Goal: Information Seeking & Learning: Learn about a topic

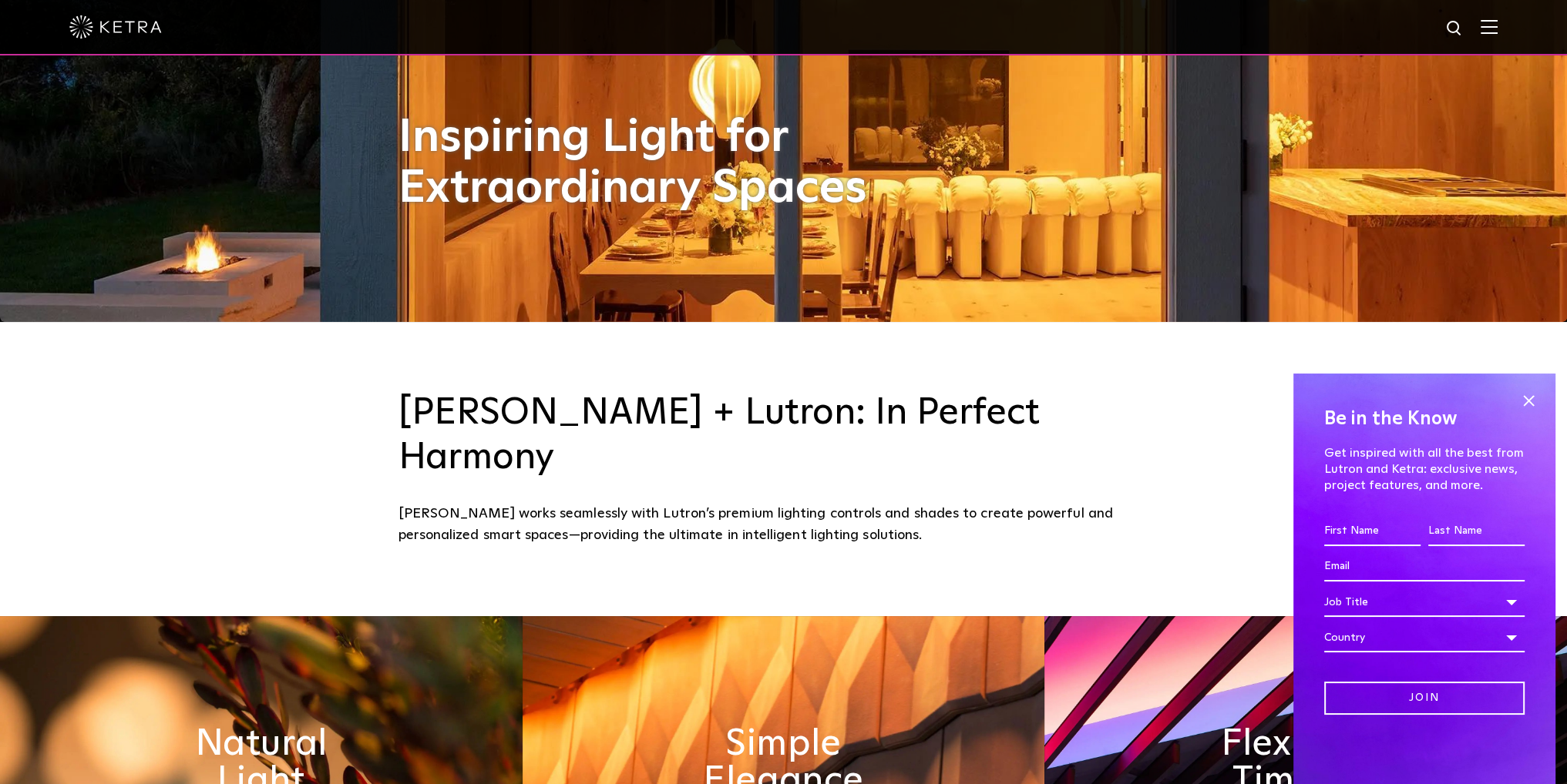
scroll to position [718, 0]
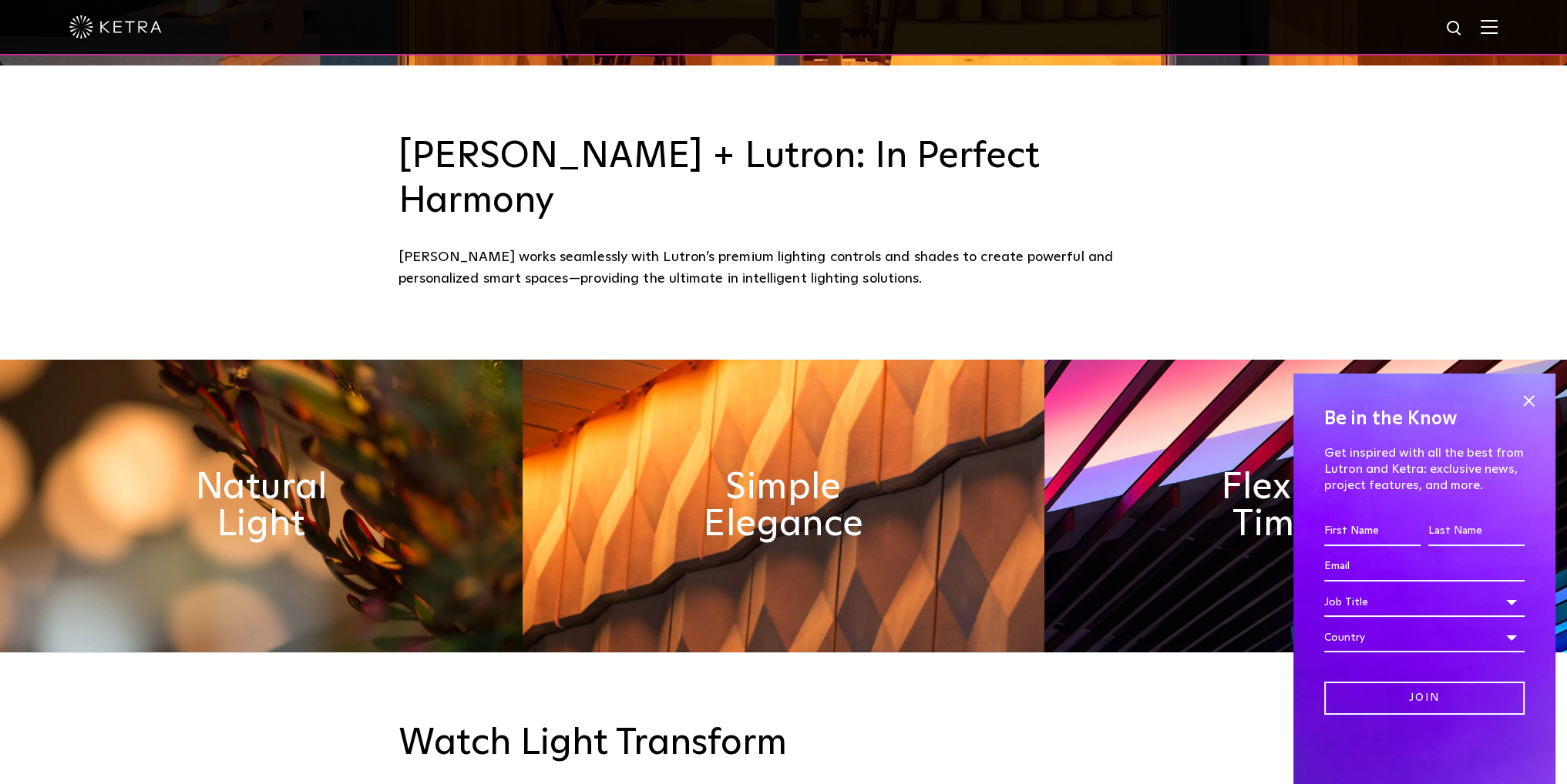
click at [1522, 397] on span at bounding box center [1529, 400] width 23 height 23
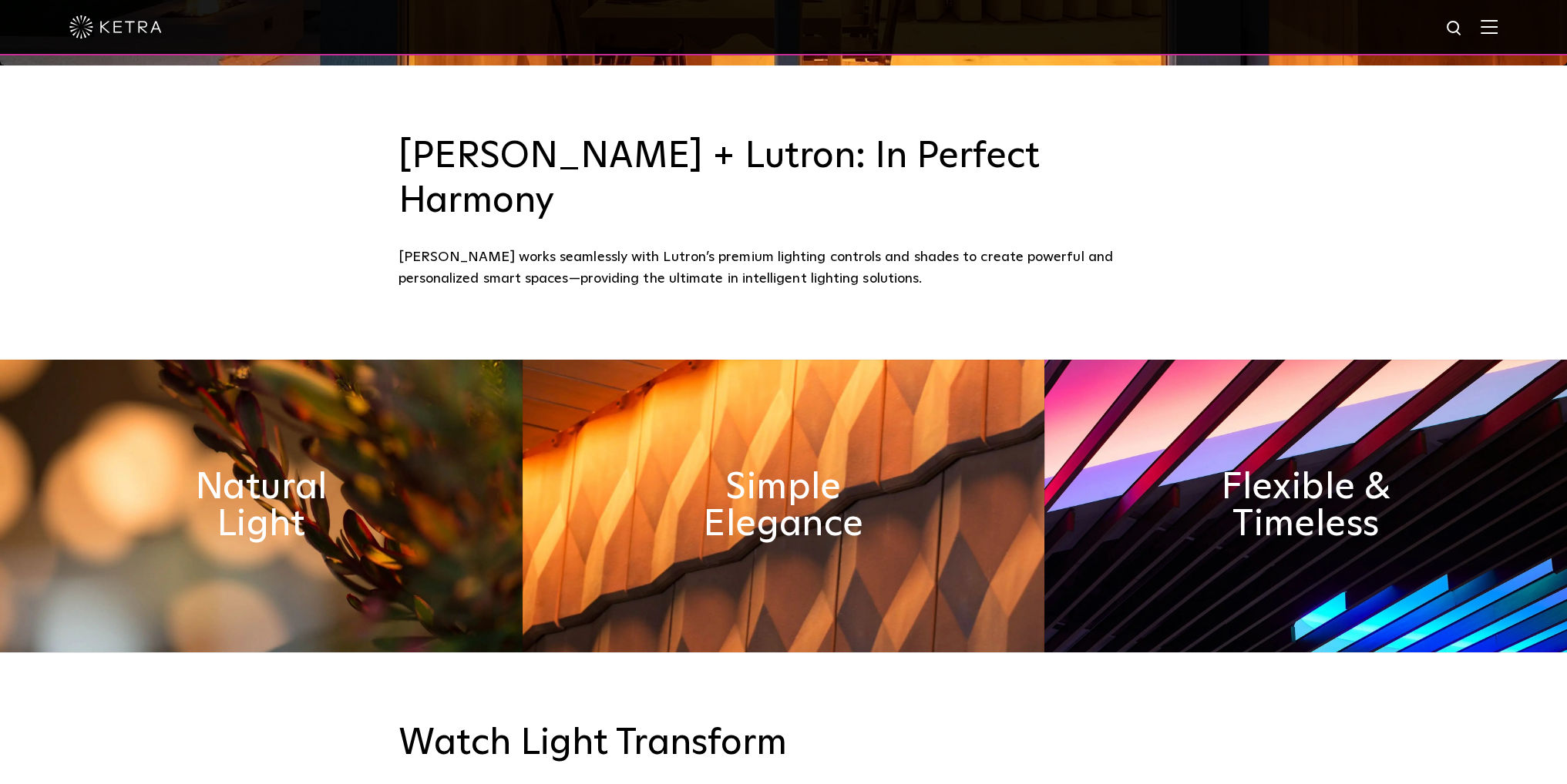
click at [1496, 33] on img at bounding box center [1489, 27] width 17 height 15
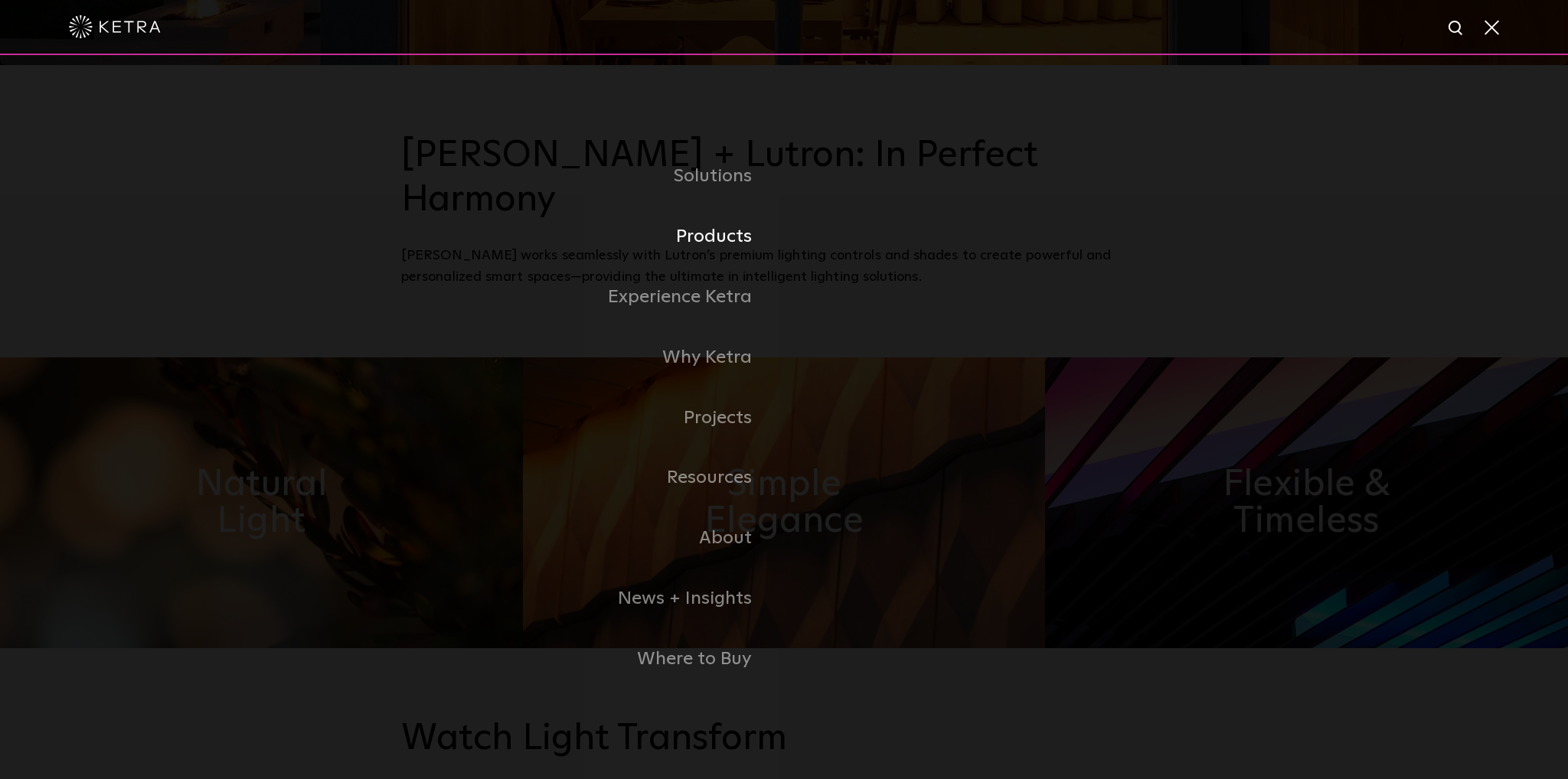
click at [706, 243] on link "Products" at bounding box center [592, 236] width 383 height 60
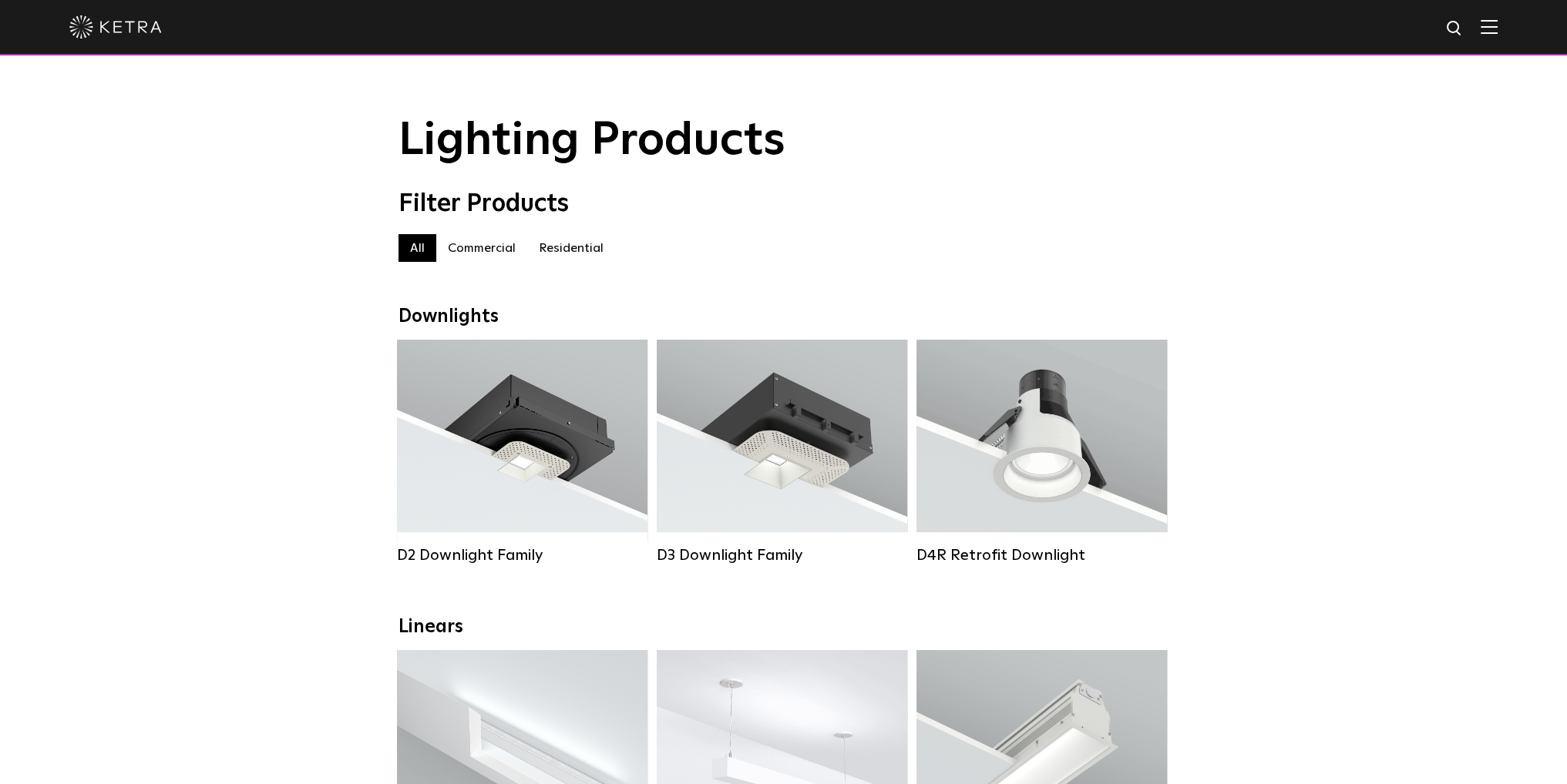
drag, startPoint x: 165, startPoint y: 209, endPoint x: 154, endPoint y: 36, distance: 173.3
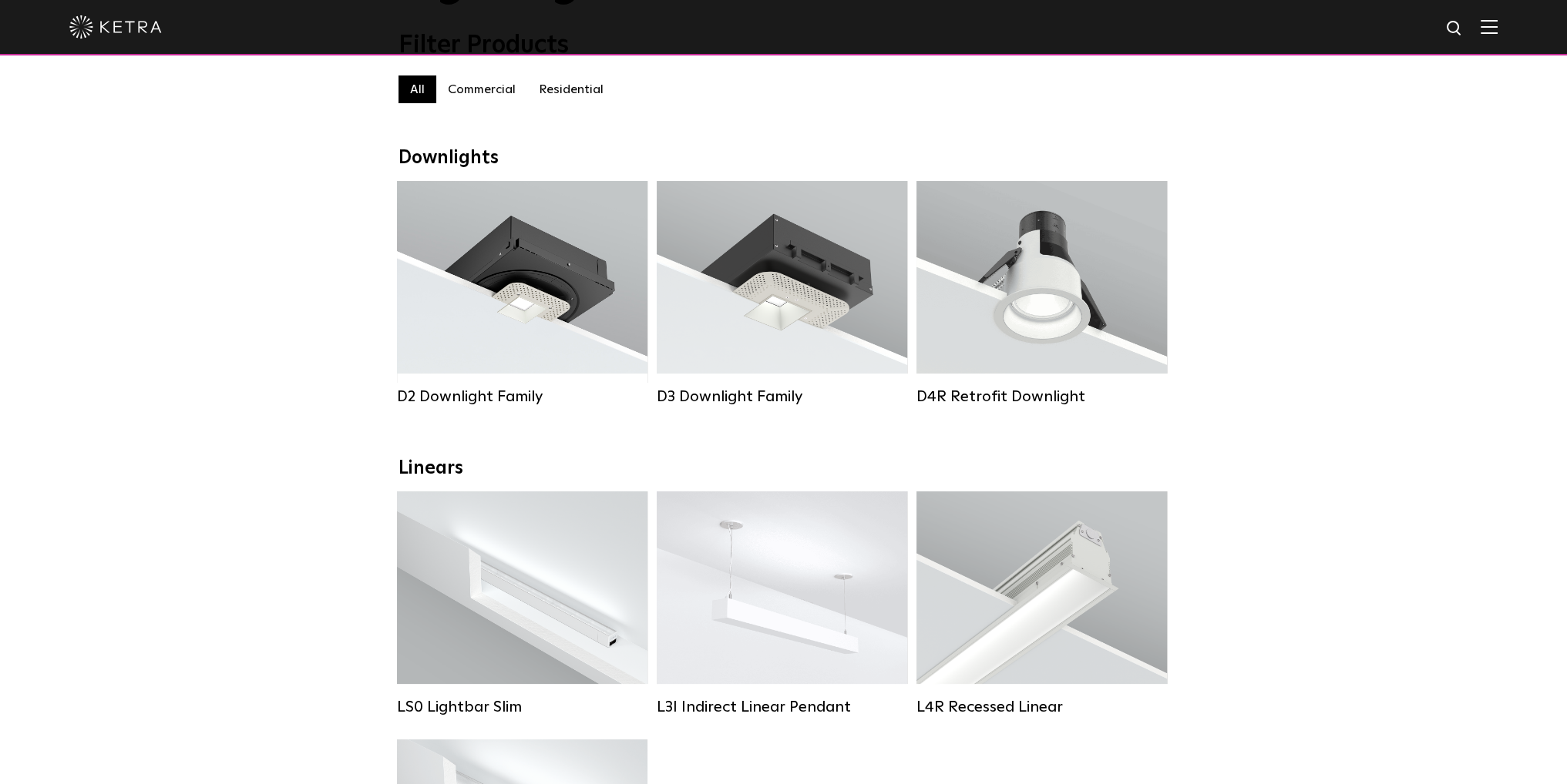
scroll to position [154, 0]
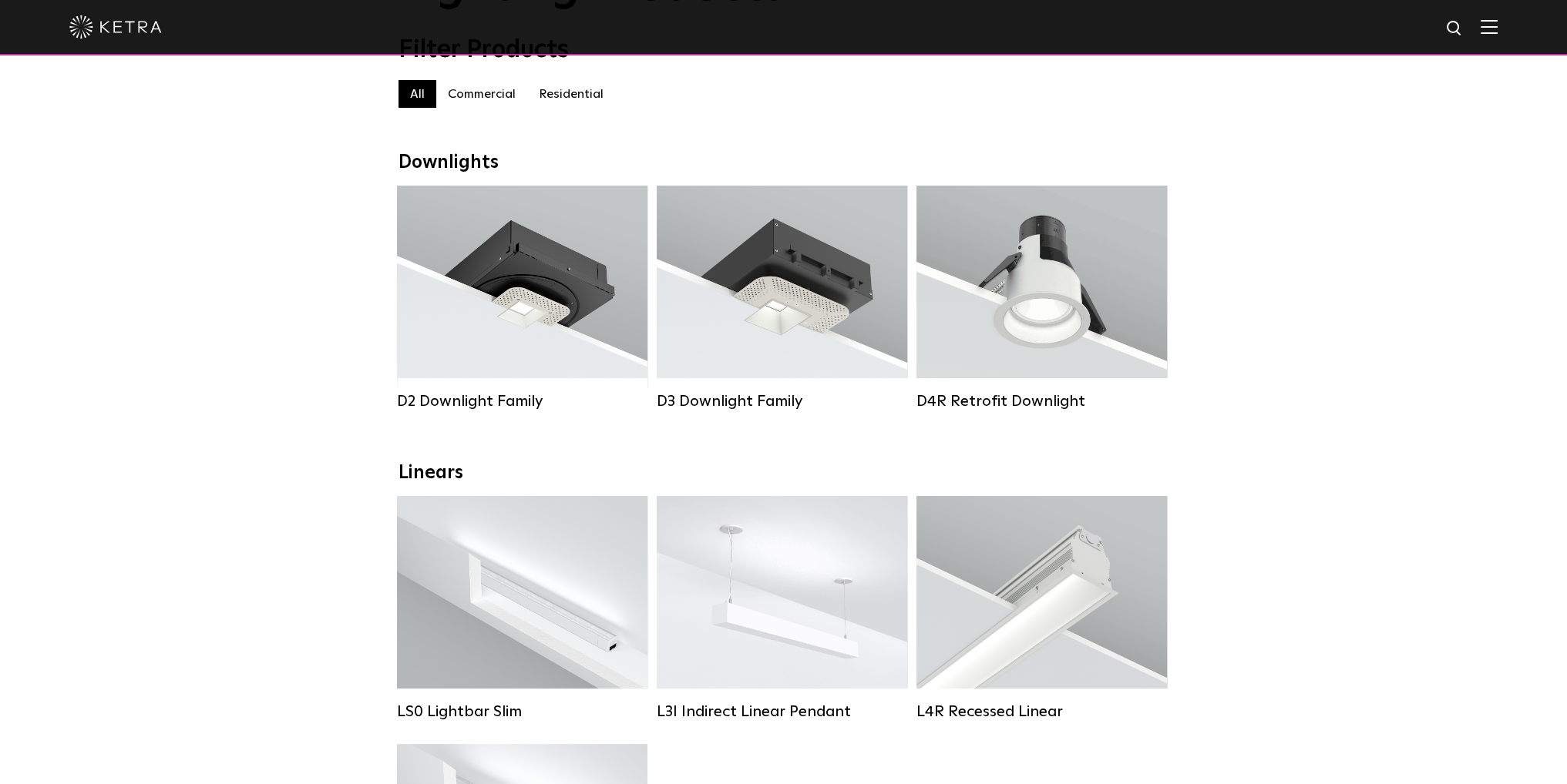
click at [497, 300] on div "Lumen Output: 1200 Colors: White / Black / Gloss Black / Silver / Bronze / Silv…" at bounding box center [522, 287] width 204 height 155
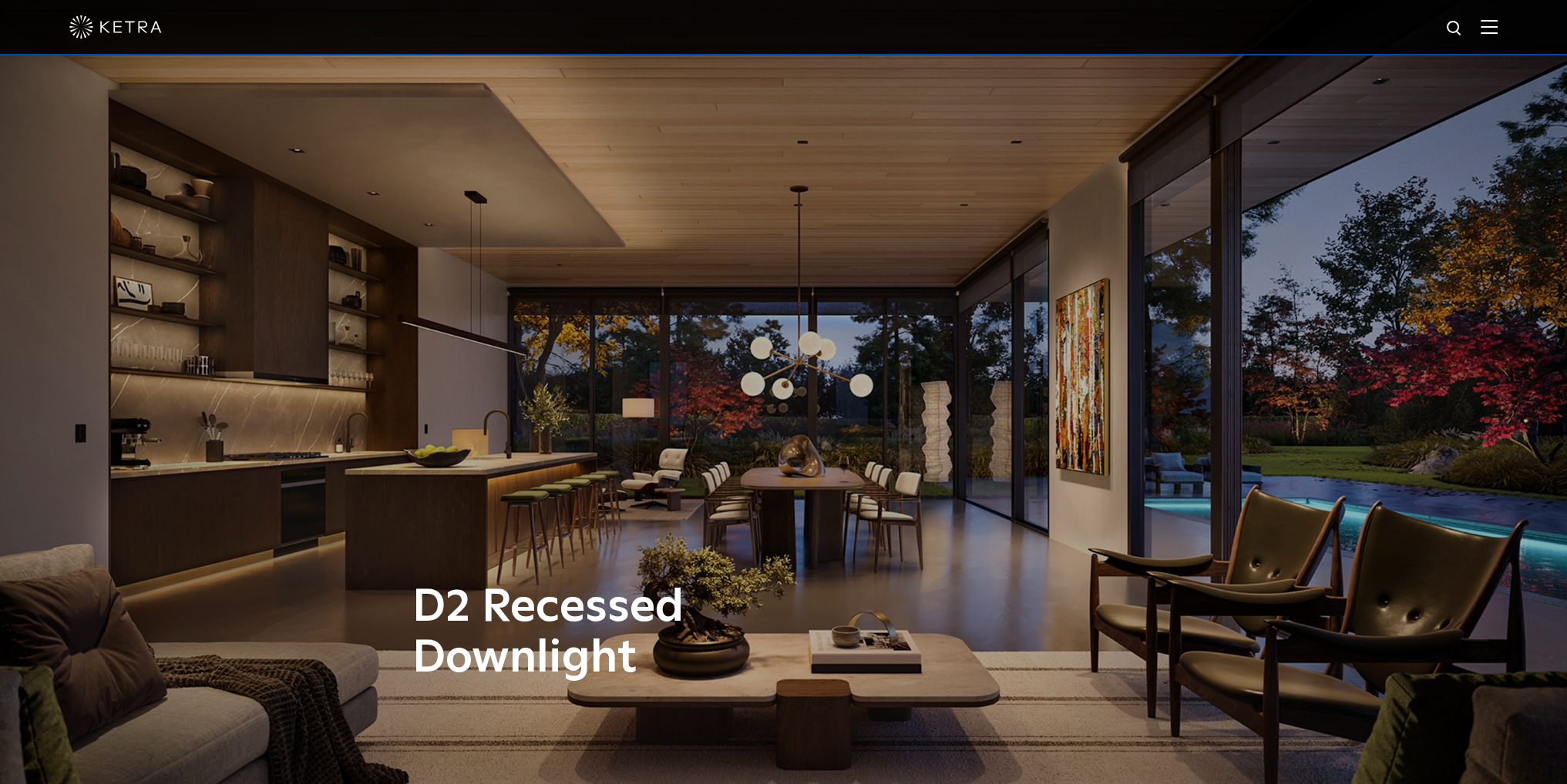
drag, startPoint x: 272, startPoint y: 627, endPoint x: 262, endPoint y: 184, distance: 443.1
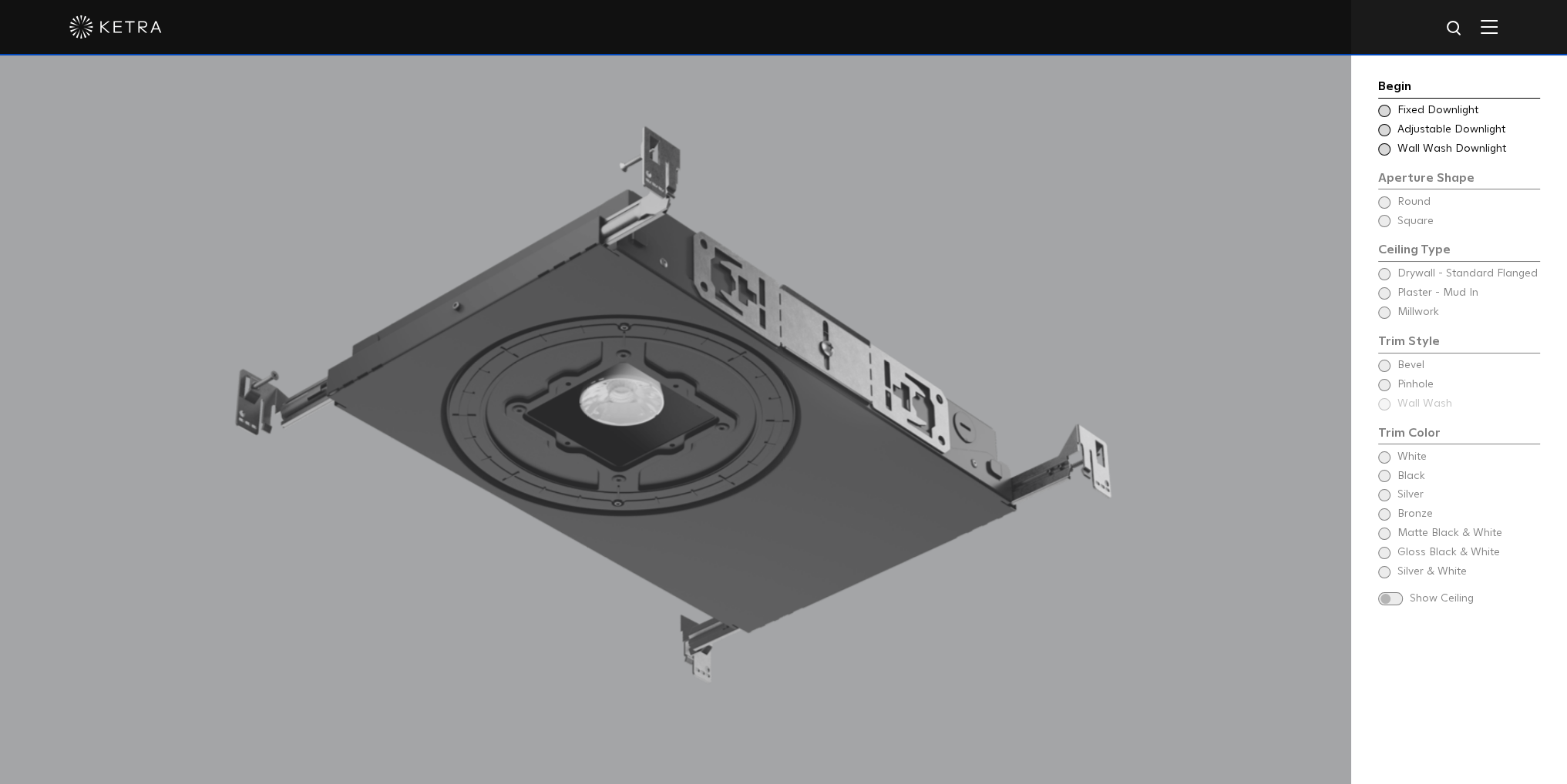
scroll to position [1541, 0]
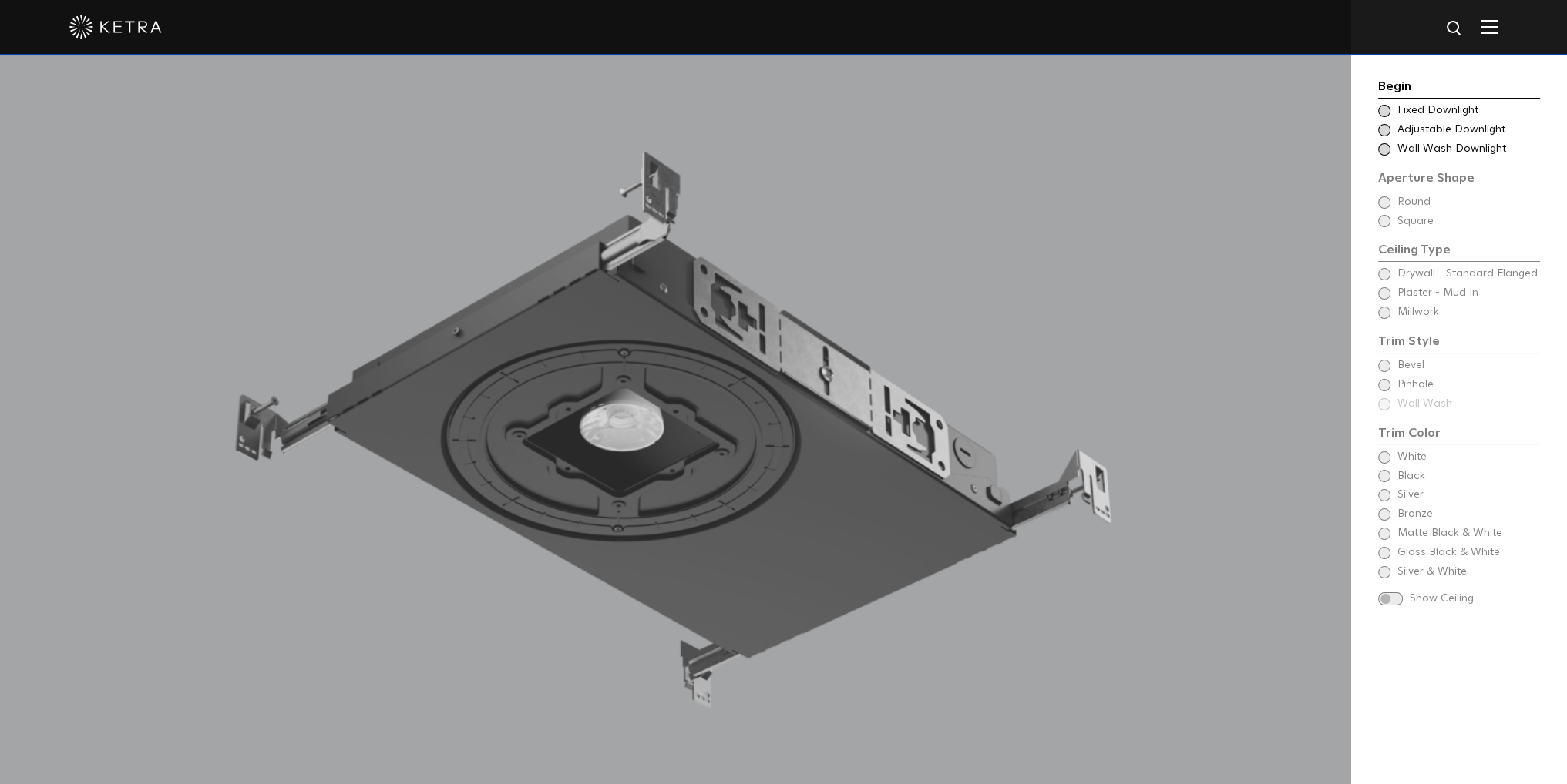
click at [1448, 132] on span "Adjustable Downlight" at bounding box center [1468, 130] width 142 height 15
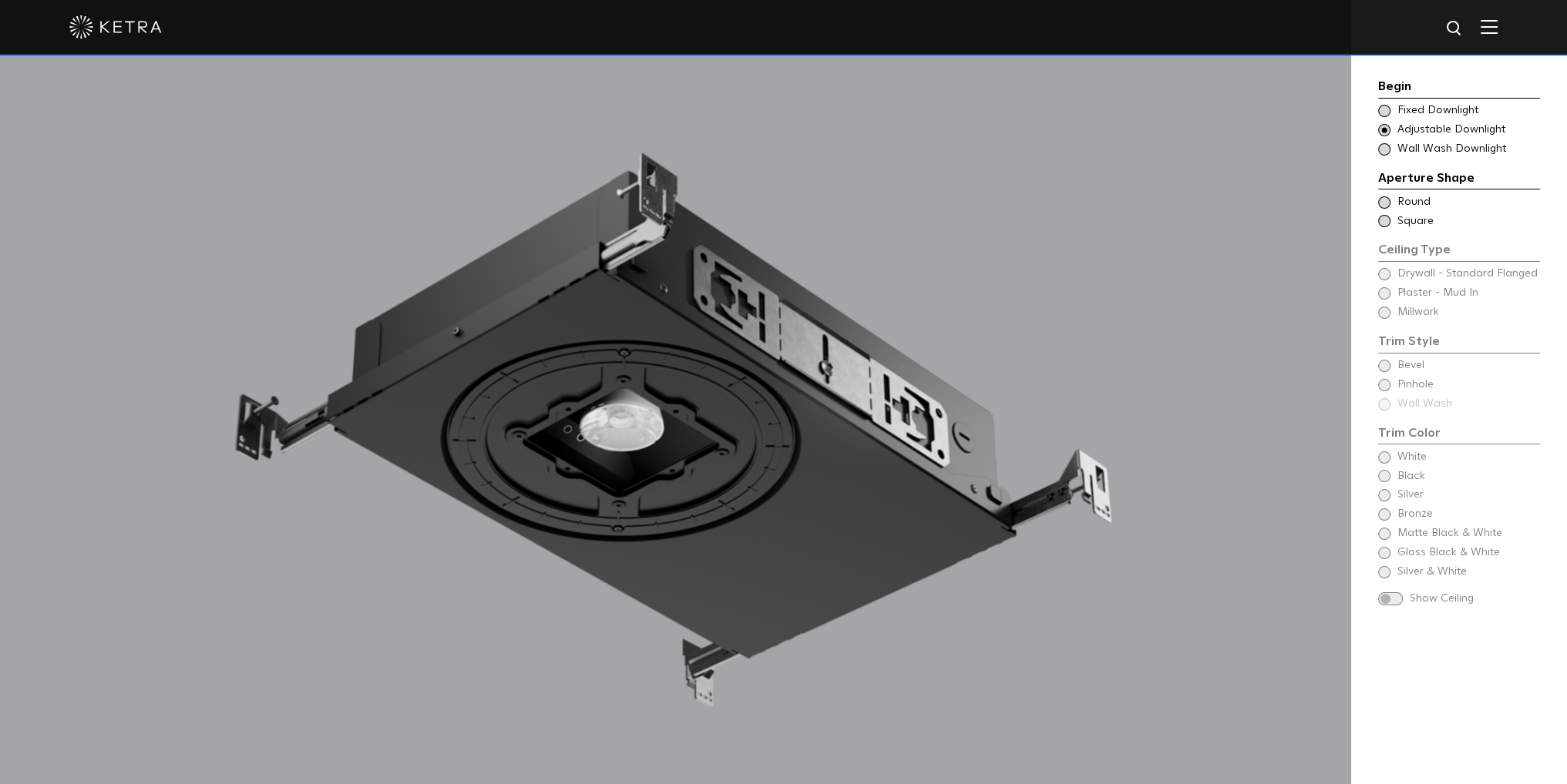
click at [1410, 206] on span "Round" at bounding box center [1468, 202] width 142 height 15
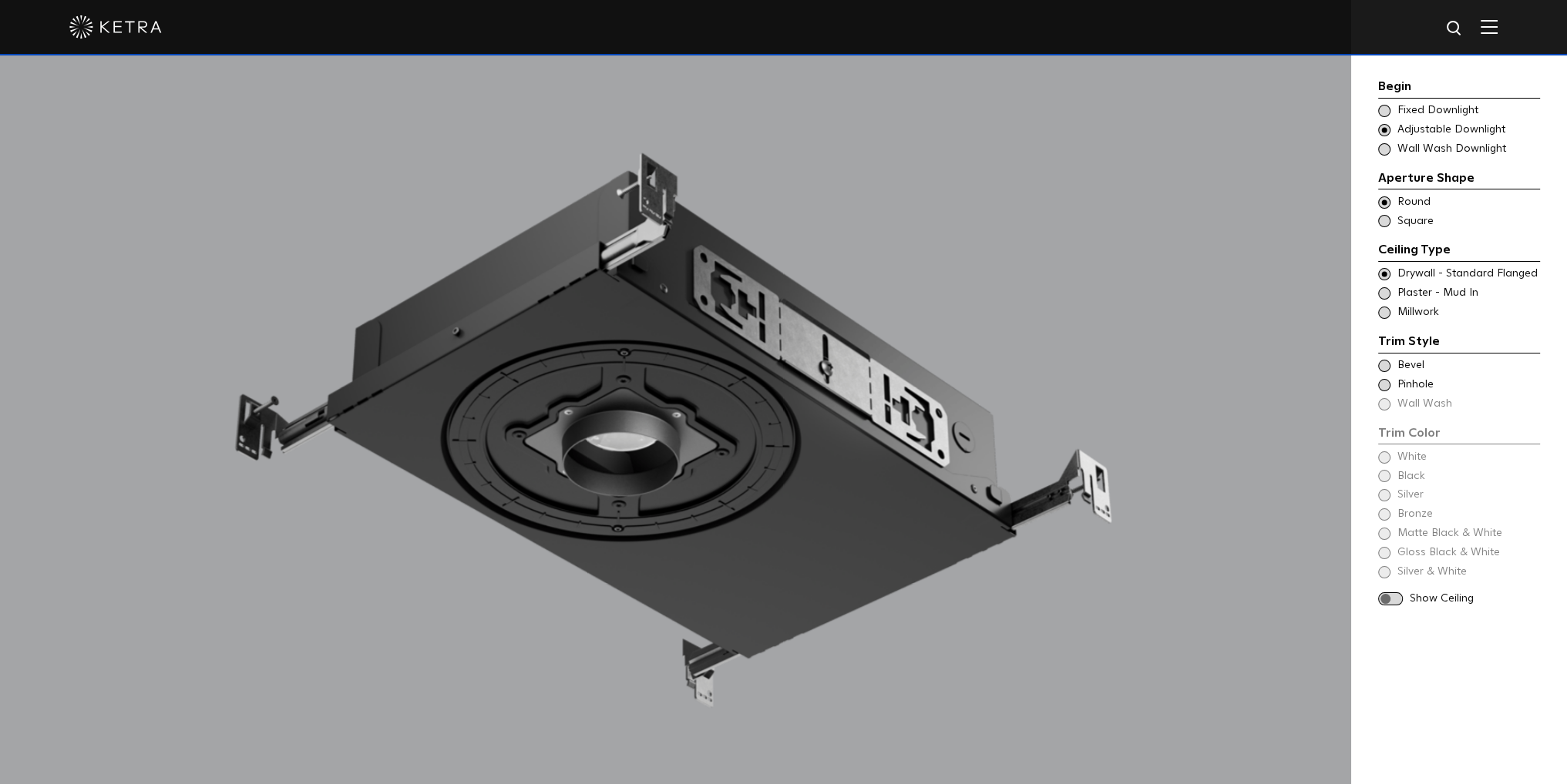
click at [1433, 295] on span "Plaster - Mud In" at bounding box center [1468, 293] width 142 height 15
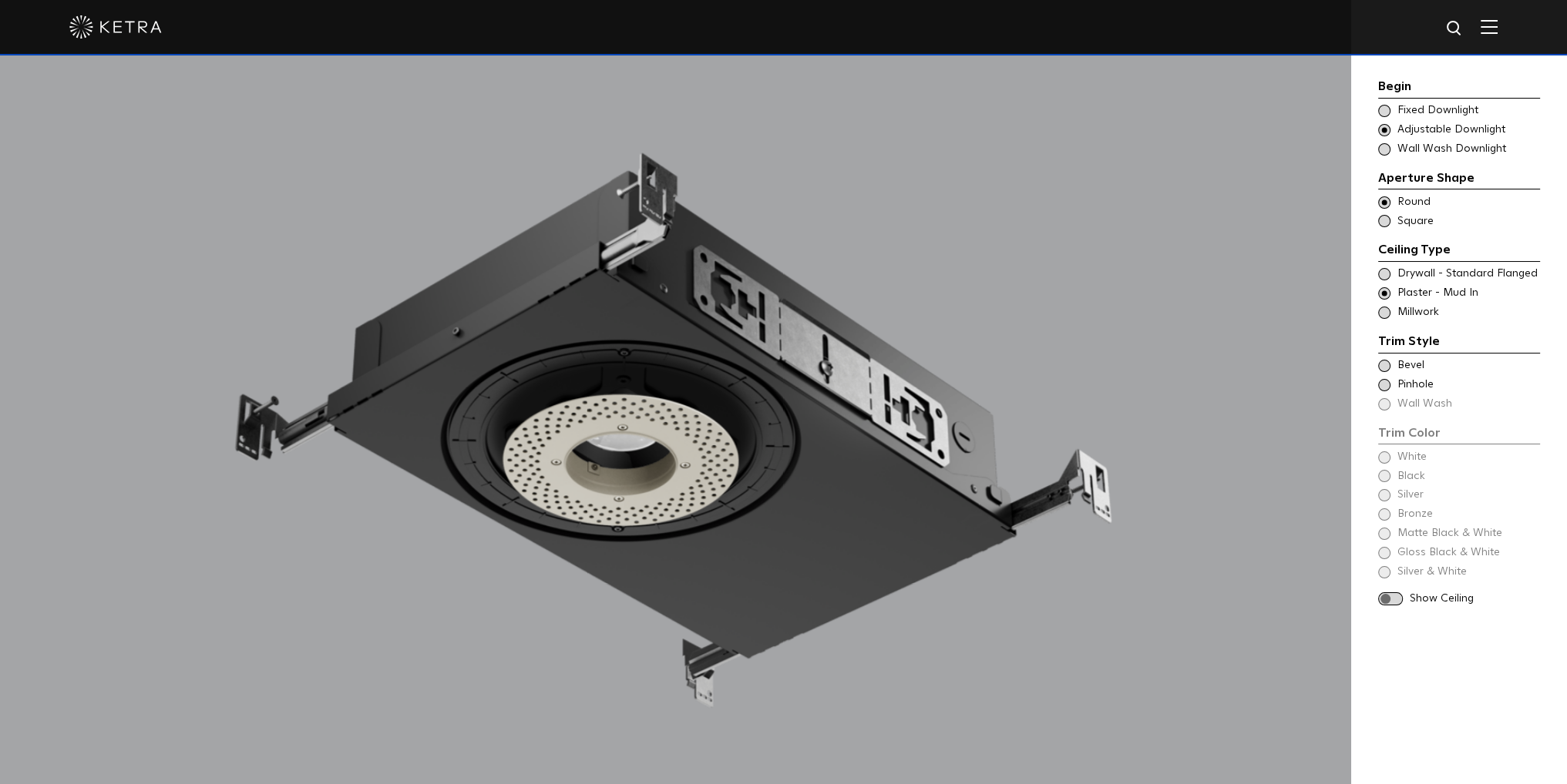
click at [1420, 383] on span "Pinhole" at bounding box center [1468, 385] width 142 height 15
click at [1418, 460] on span "White" at bounding box center [1468, 457] width 142 height 15
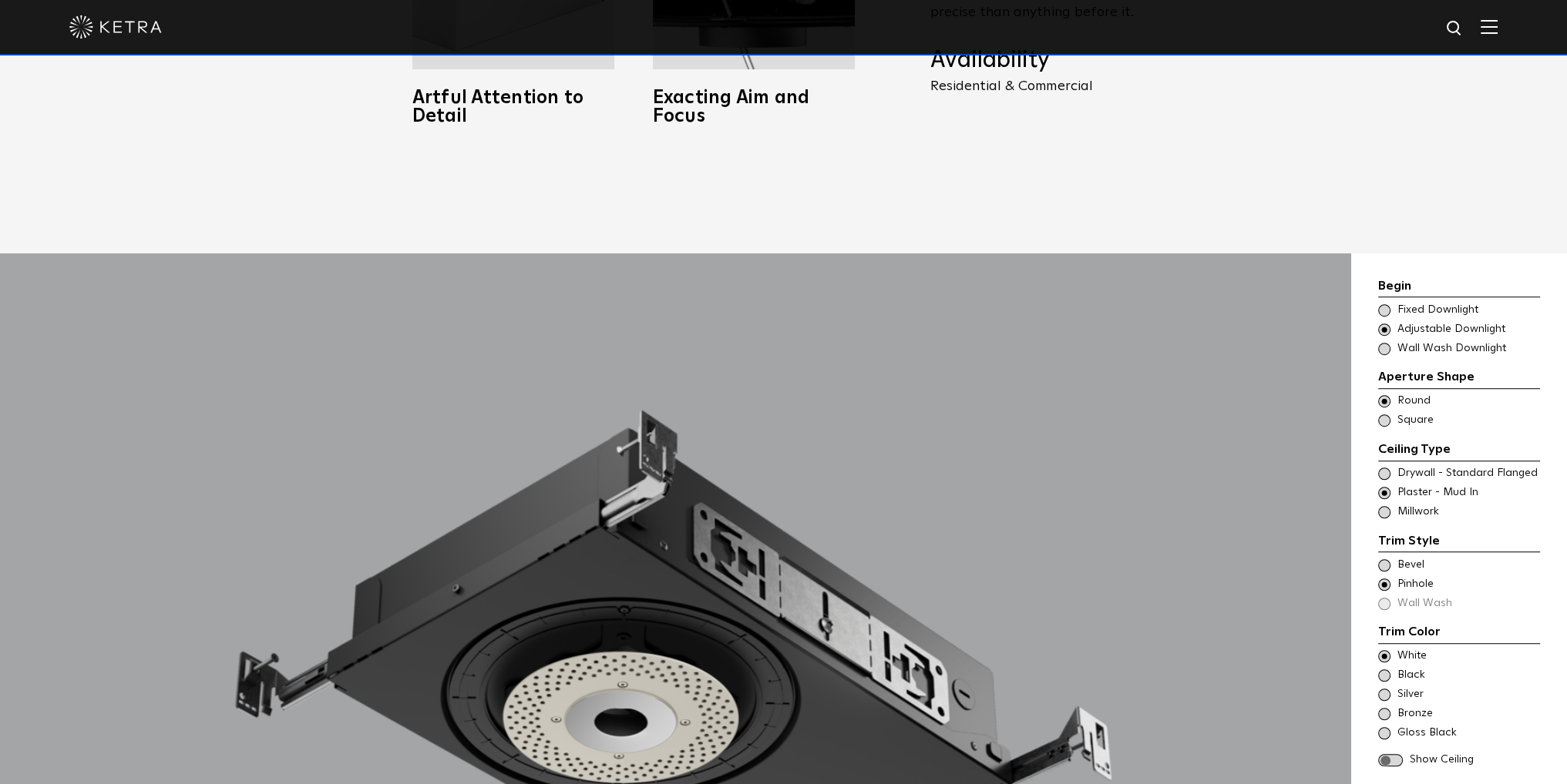
scroll to position [0, 0]
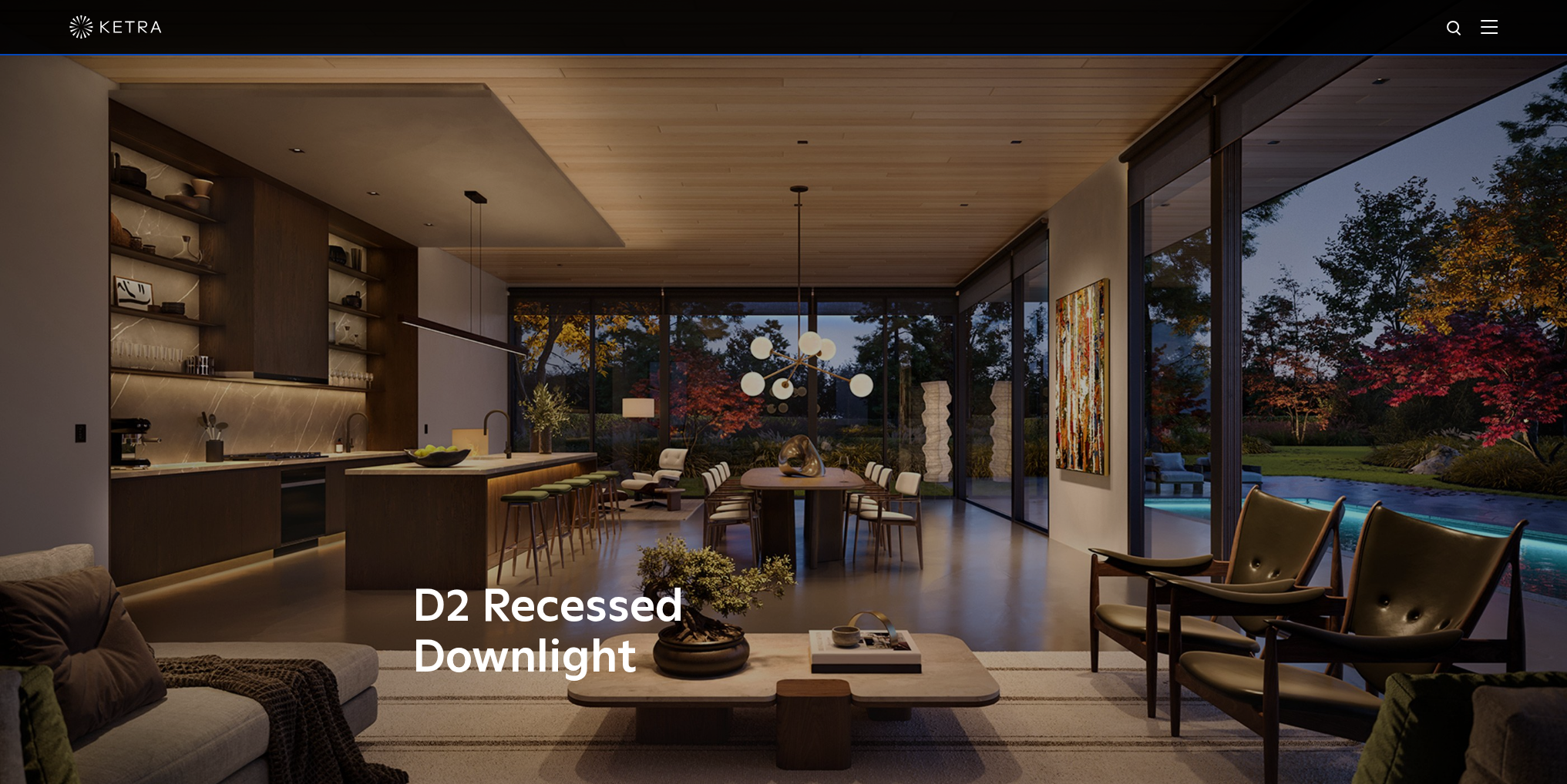
drag, startPoint x: 1433, startPoint y: 596, endPoint x: 1424, endPoint y: 158, distance: 438.1
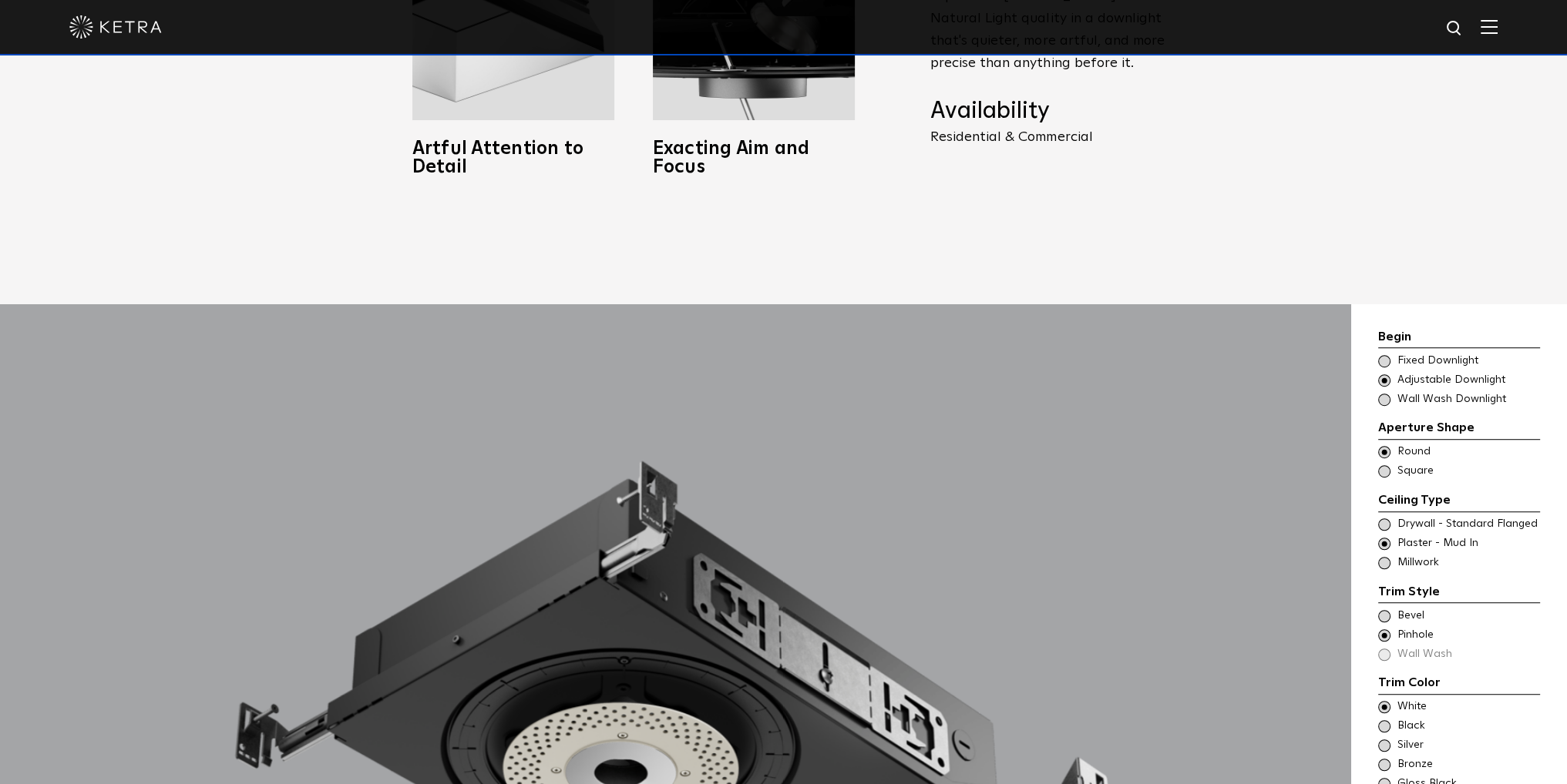
scroll to position [1643, 0]
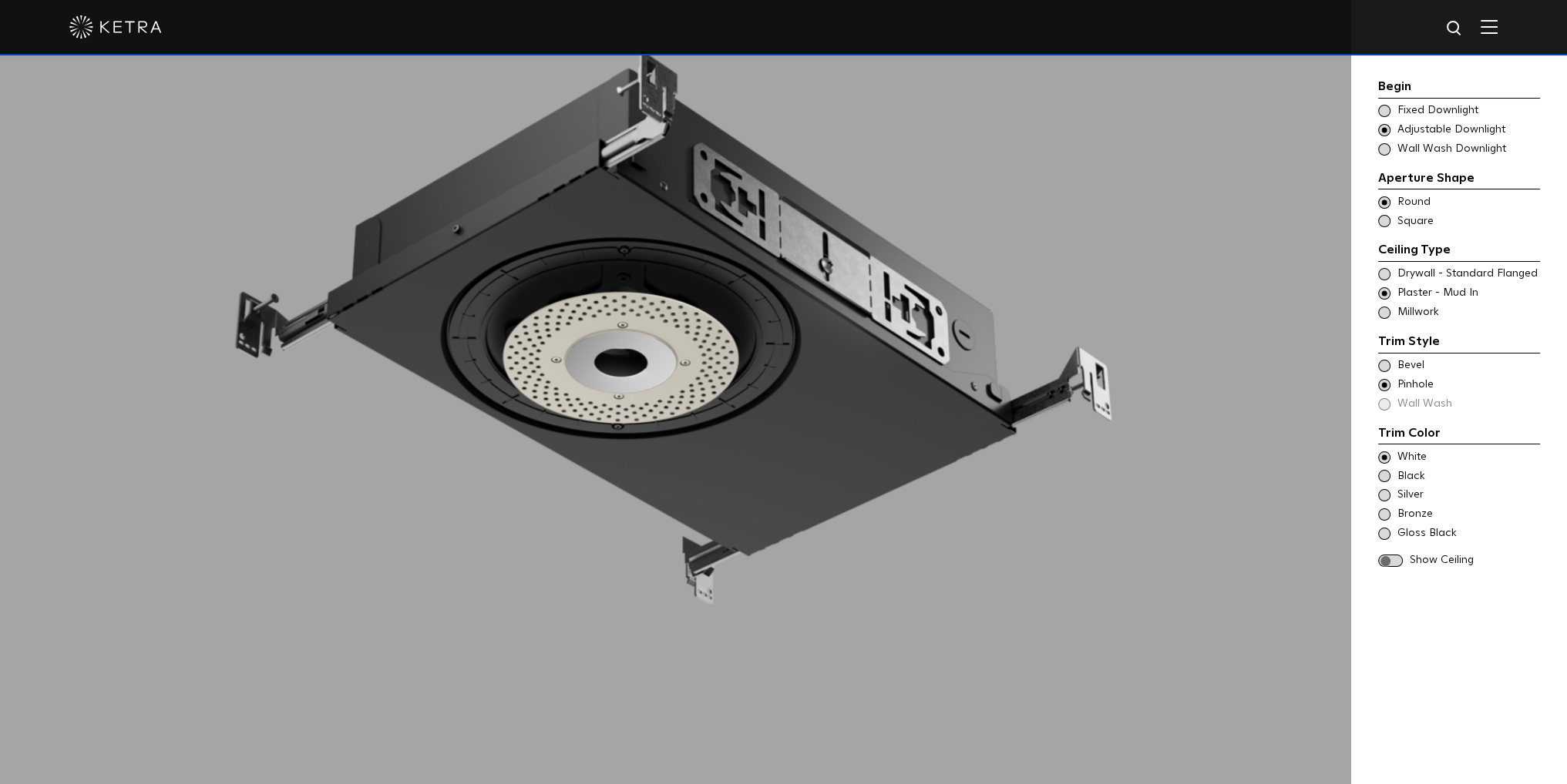
drag, startPoint x: 691, startPoint y: 377, endPoint x: 655, endPoint y: 420, distance: 56.1
click at [655, 420] on div at bounding box center [676, 348] width 1351 height 909
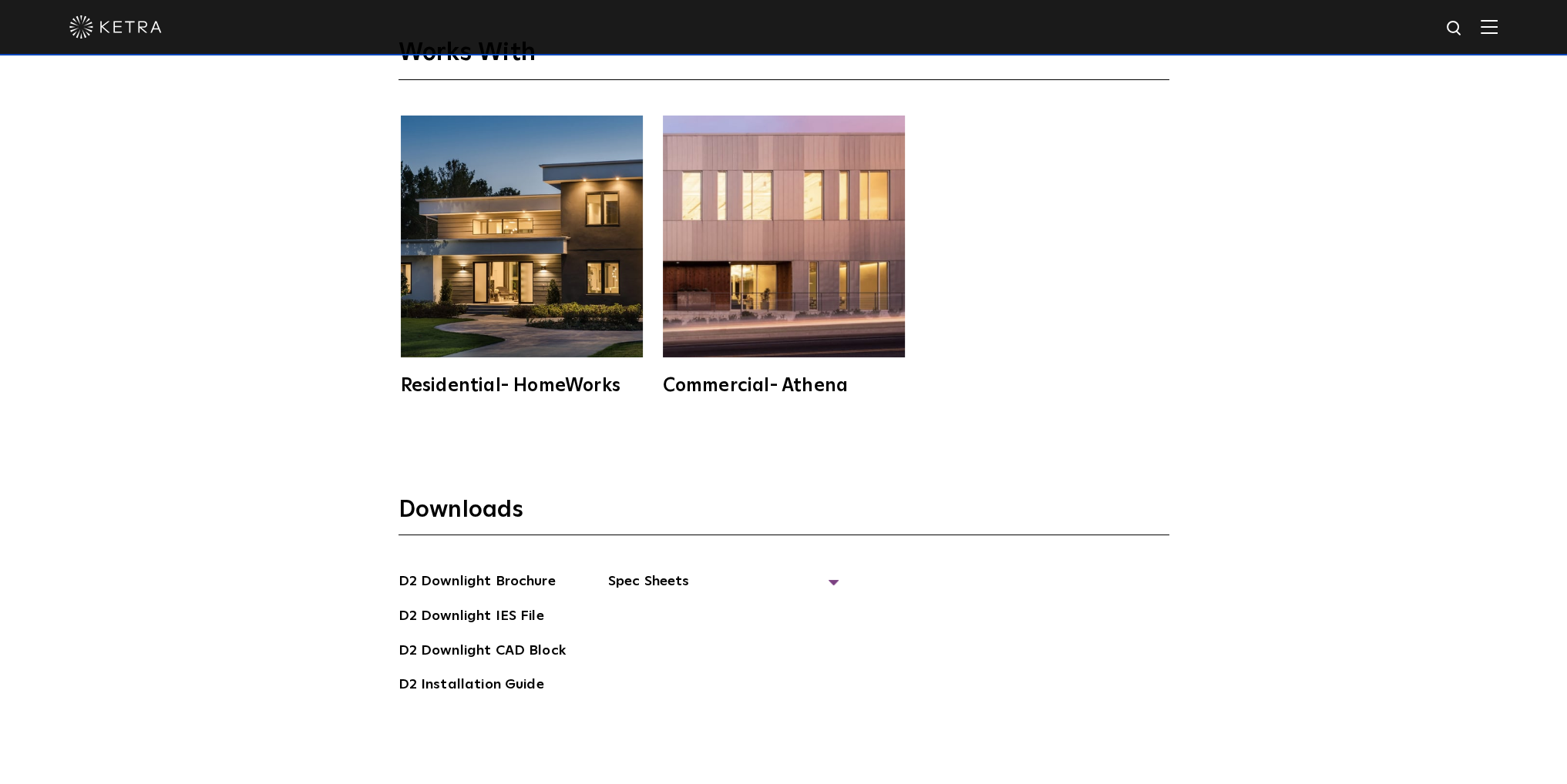
scroll to position [4776, 0]
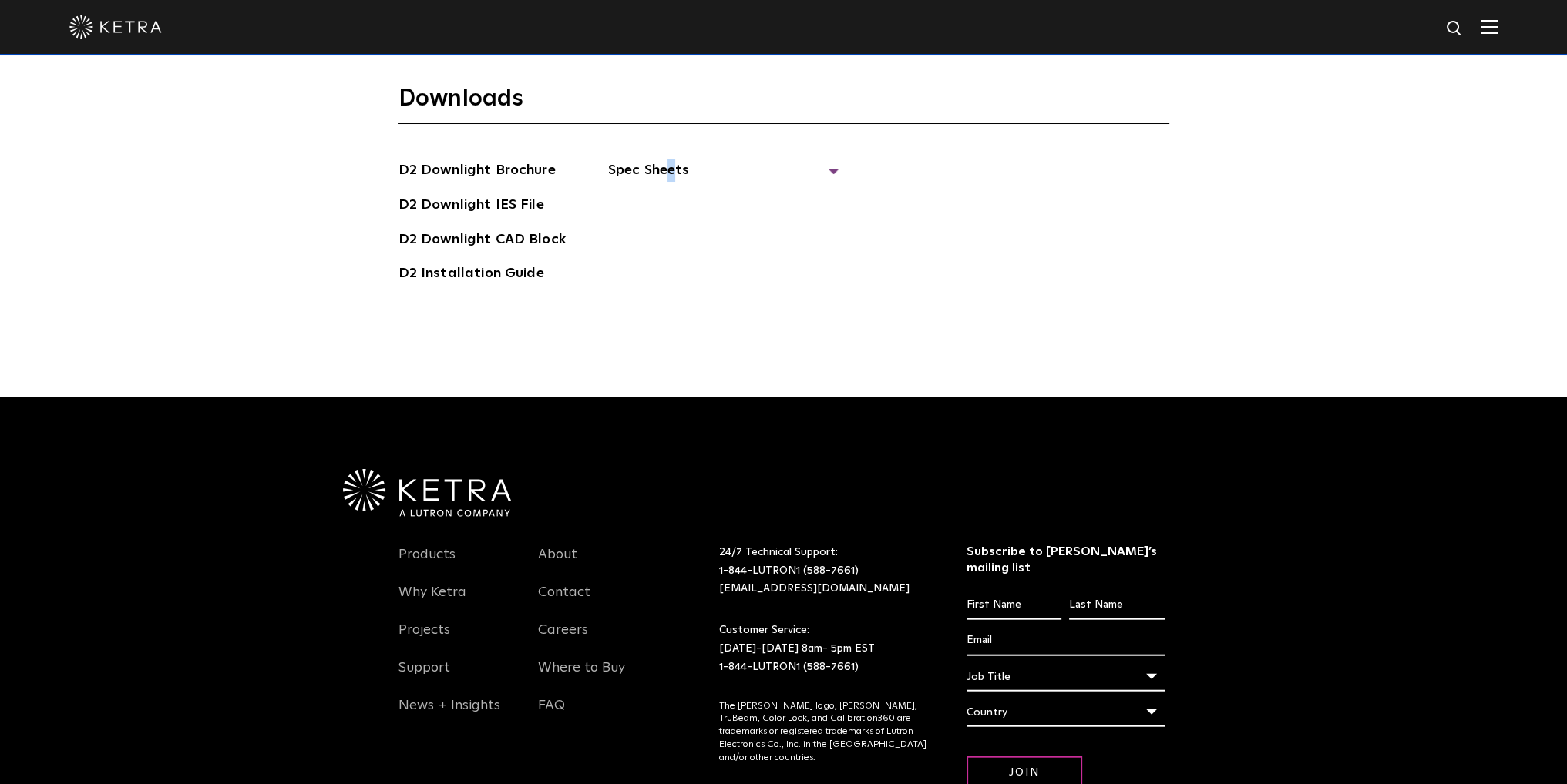
click at [666, 159] on span "Spec Sheets" at bounding box center [724, 176] width 231 height 34
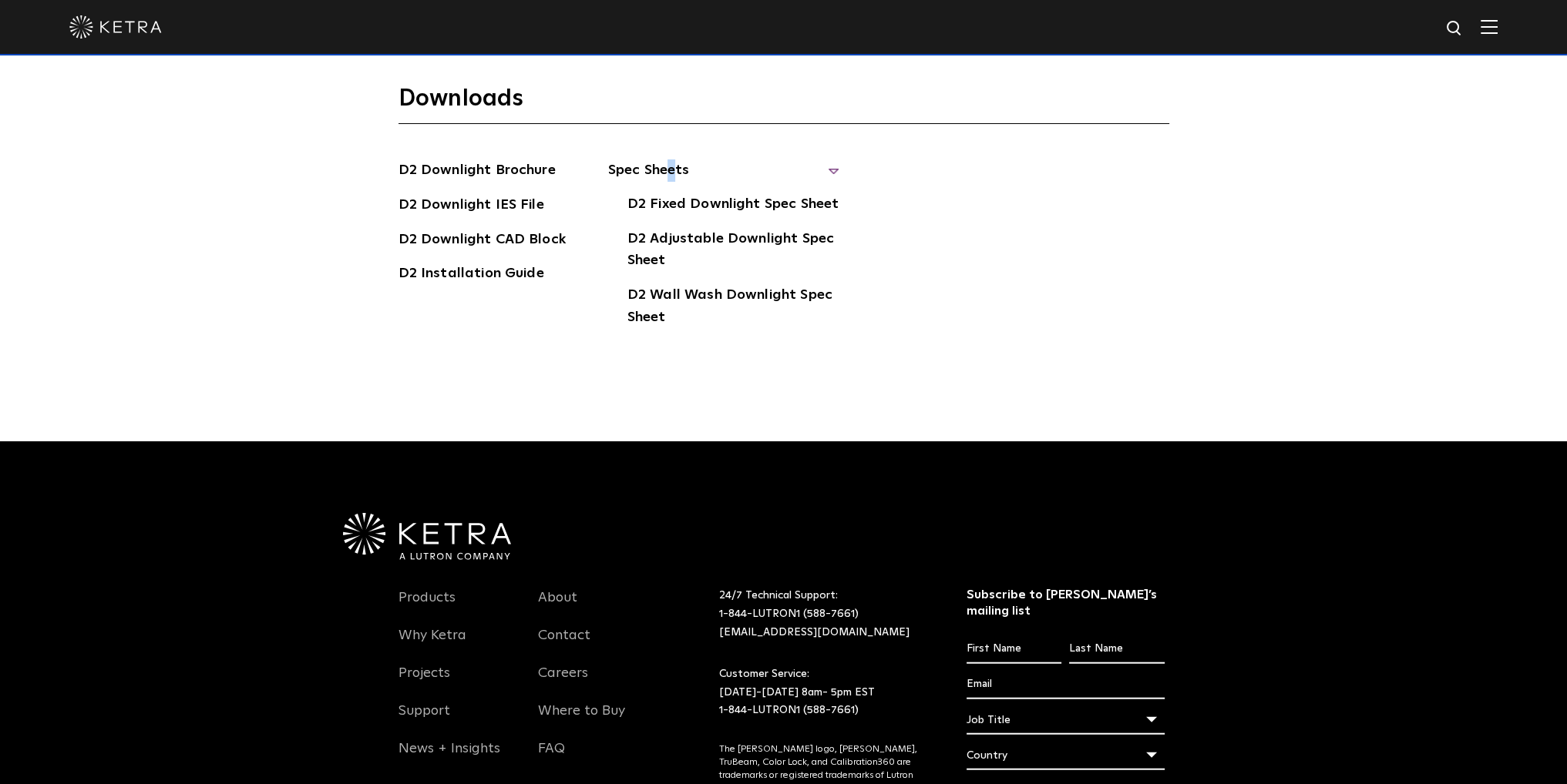
click at [789, 228] on link "D2 Adjustable Downlight Spec Sheet" at bounding box center [734, 251] width 212 height 47
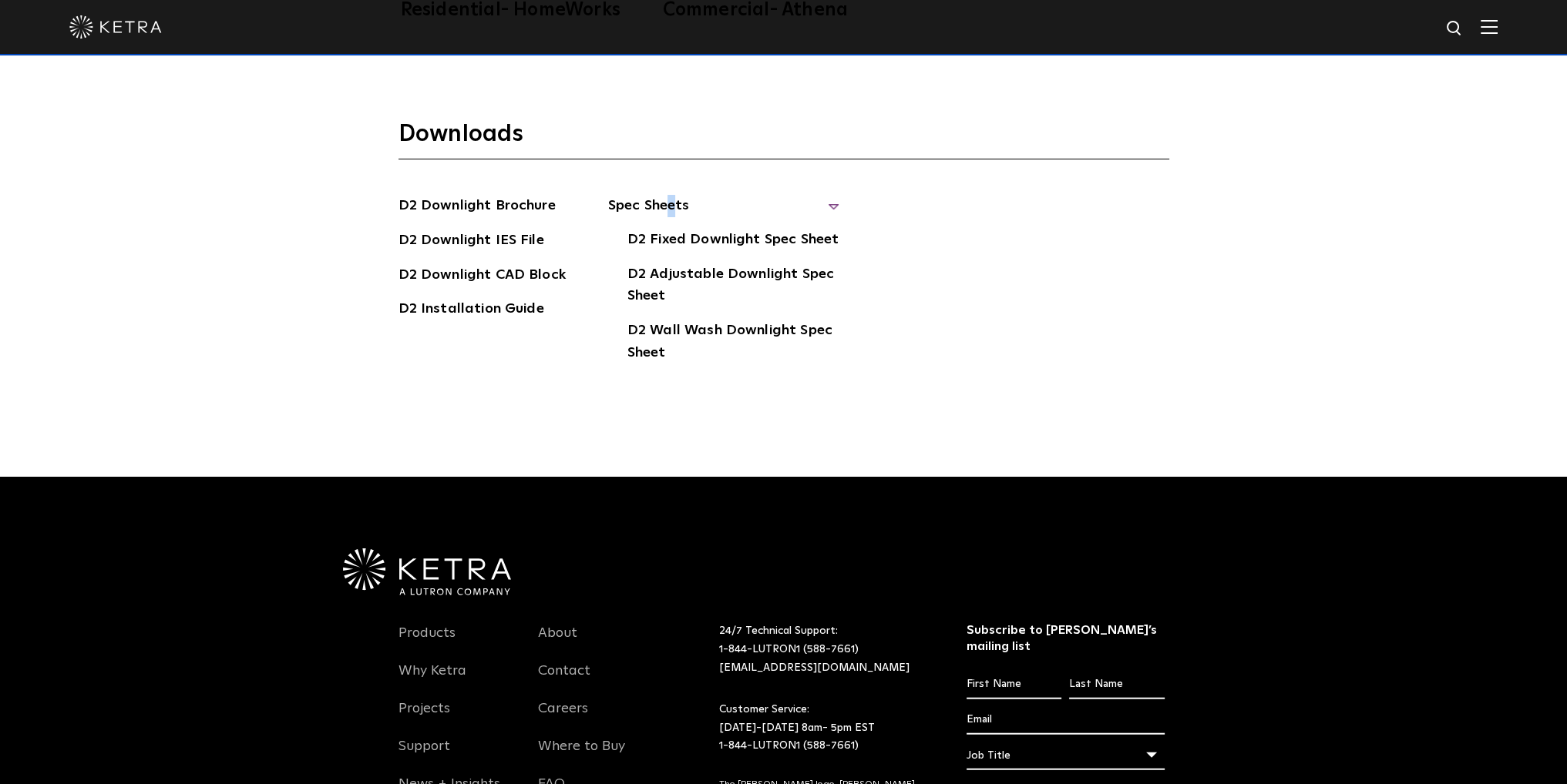
scroll to position [4725, 0]
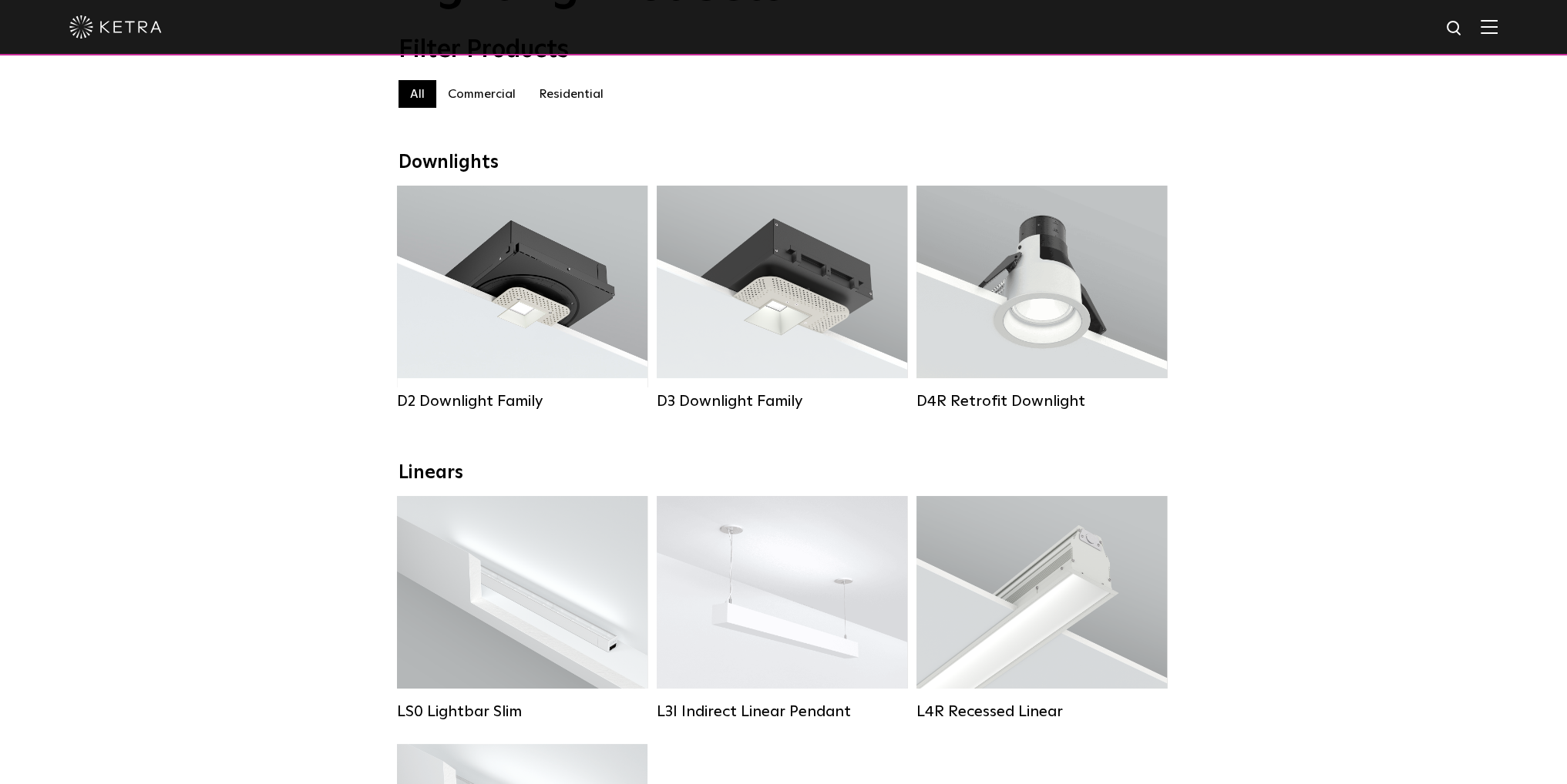
drag, startPoint x: 0, startPoint y: 0, endPoint x: 521, endPoint y: 584, distance: 782.6
click at [521, 578] on strong "Lumen Output:" at bounding box center [499, 572] width 81 height 11
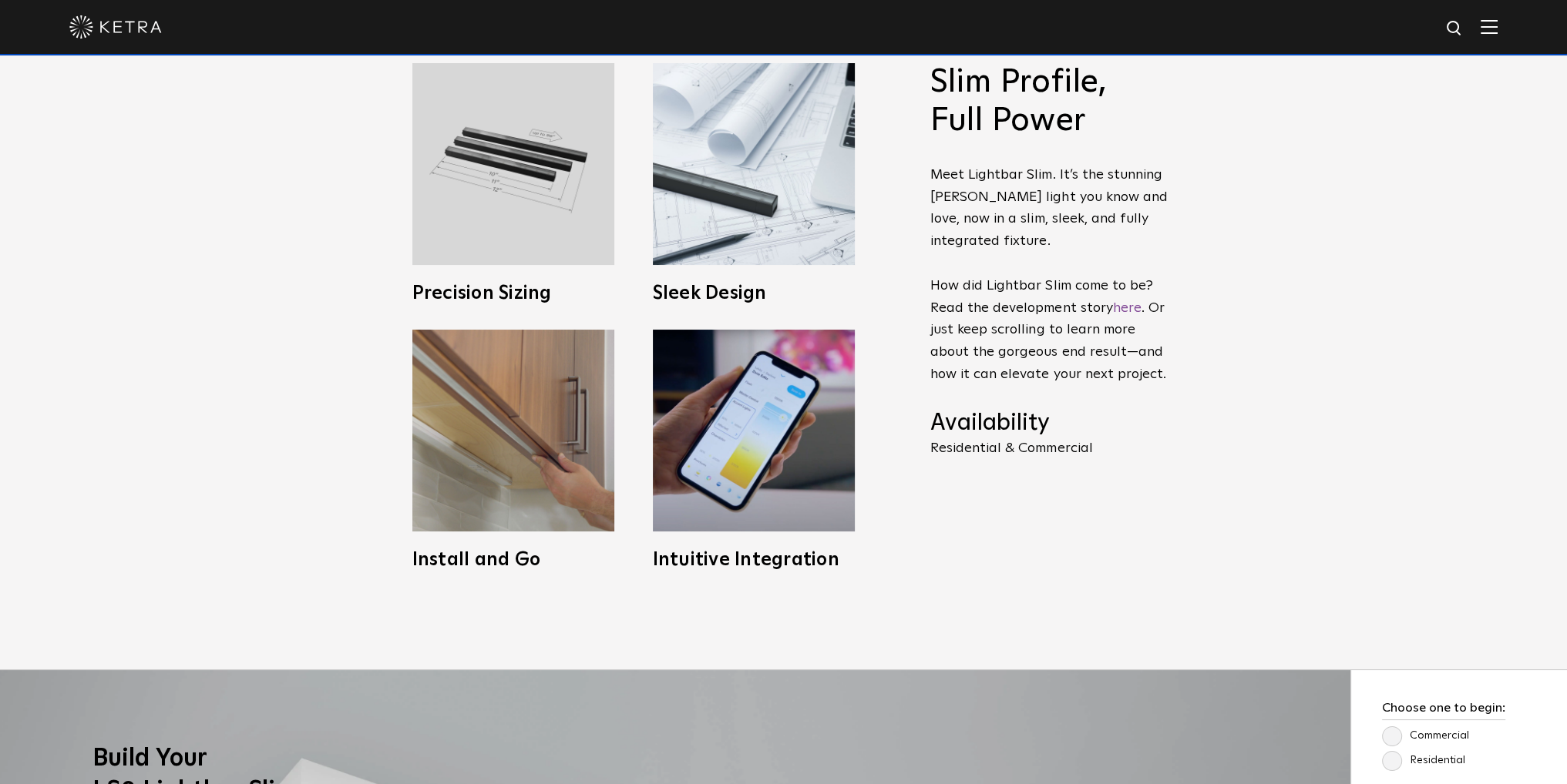
scroll to position [1335, 0]
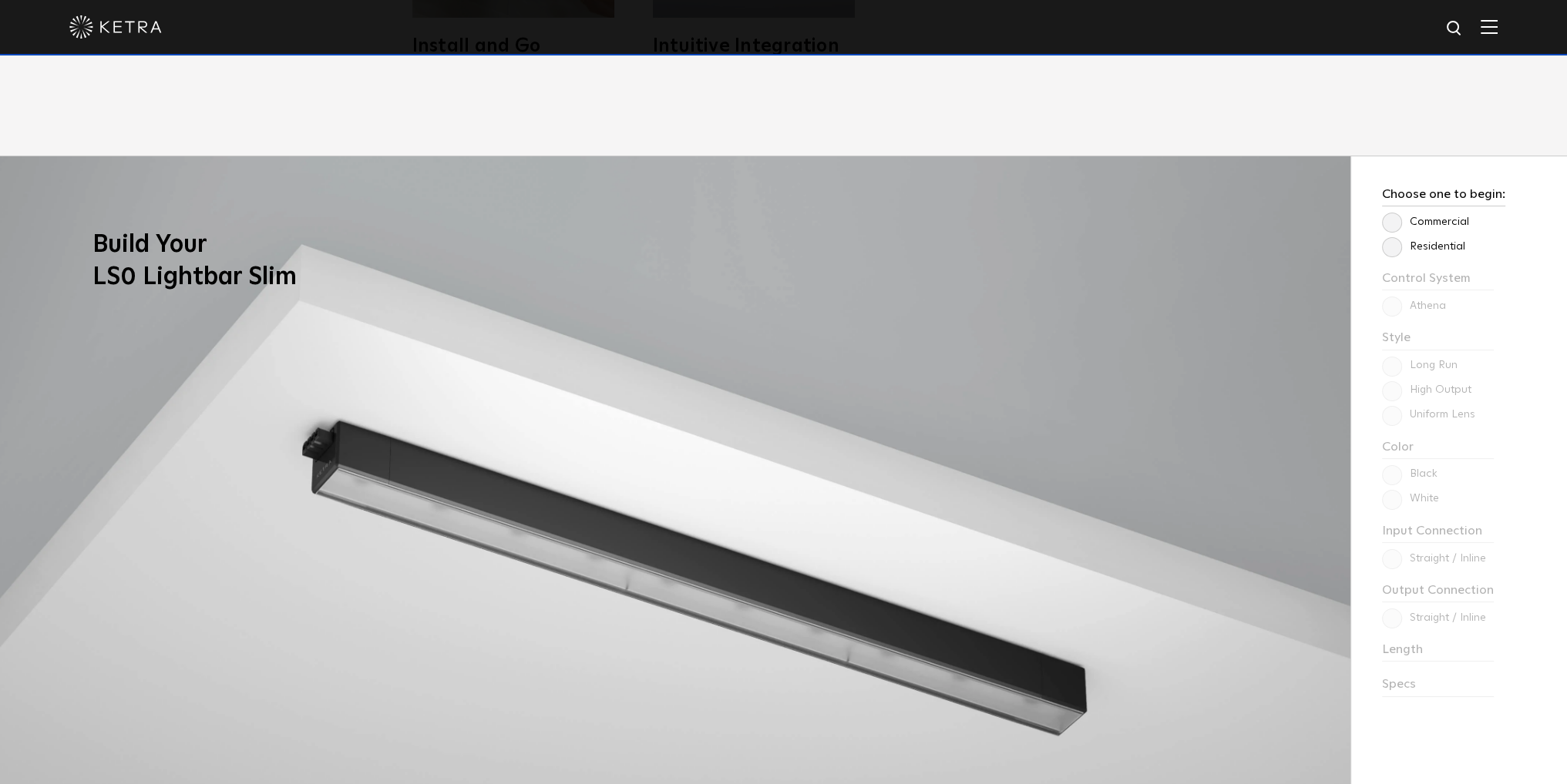
click at [1451, 251] on label "Residential" at bounding box center [1424, 247] width 83 height 13
click at [0, 0] on input "Residential" at bounding box center [0, 0] width 0 height 0
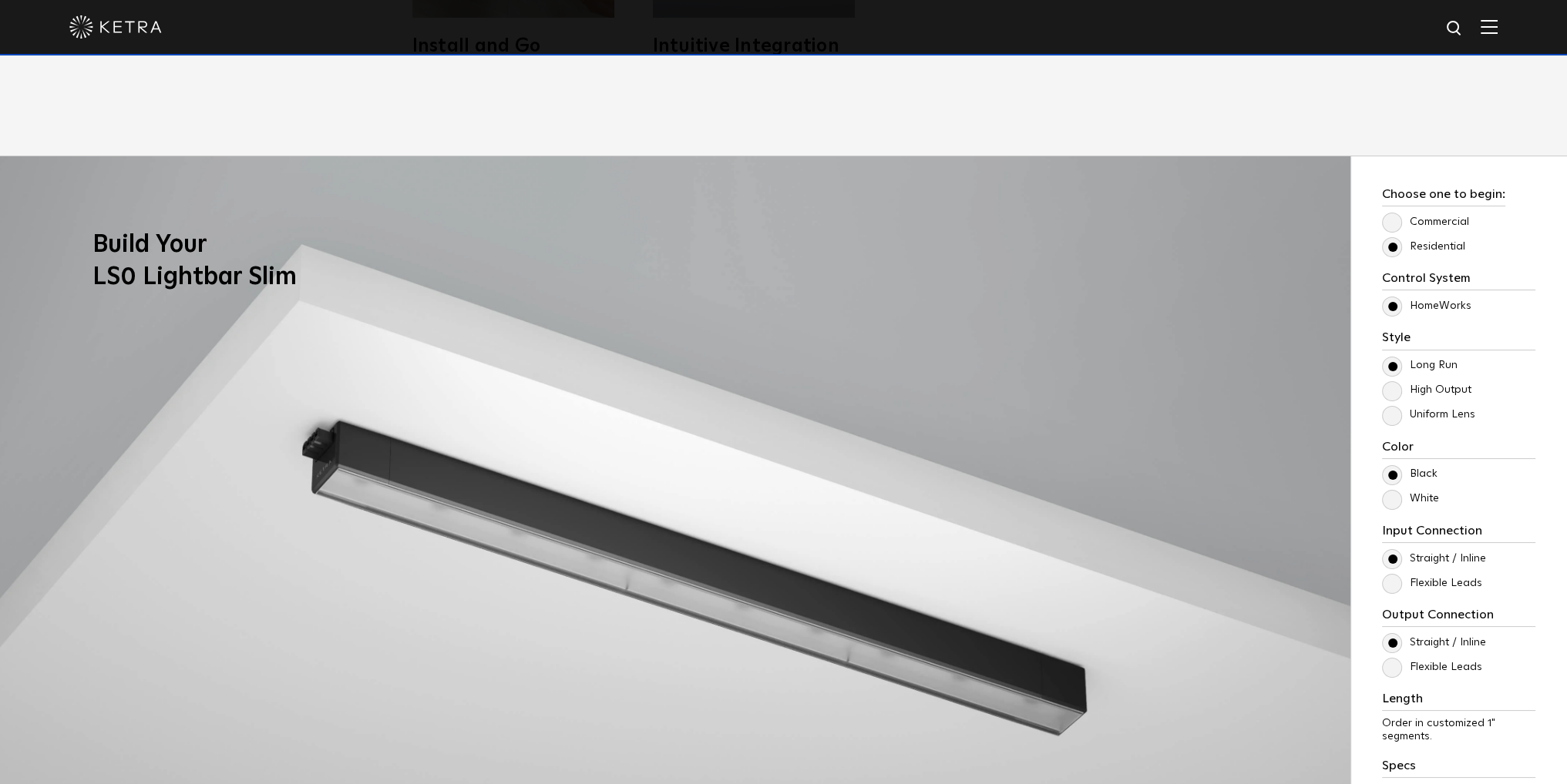
click at [1455, 417] on label "Uniform Lens" at bounding box center [1429, 415] width 94 height 13
click at [0, 0] on input "Uniform Lens" at bounding box center [0, 0] width 0 height 0
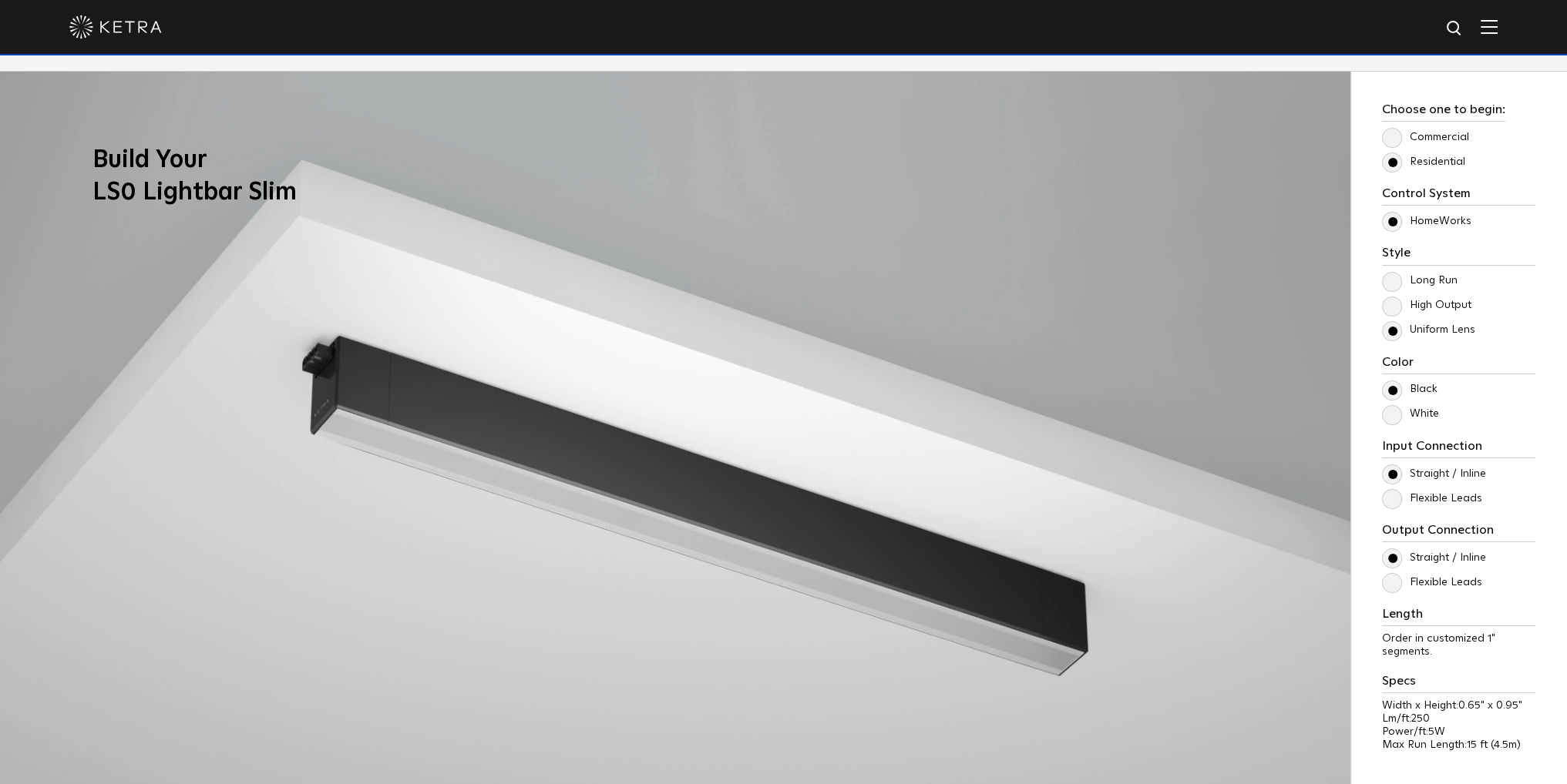
scroll to position [1438, 0]
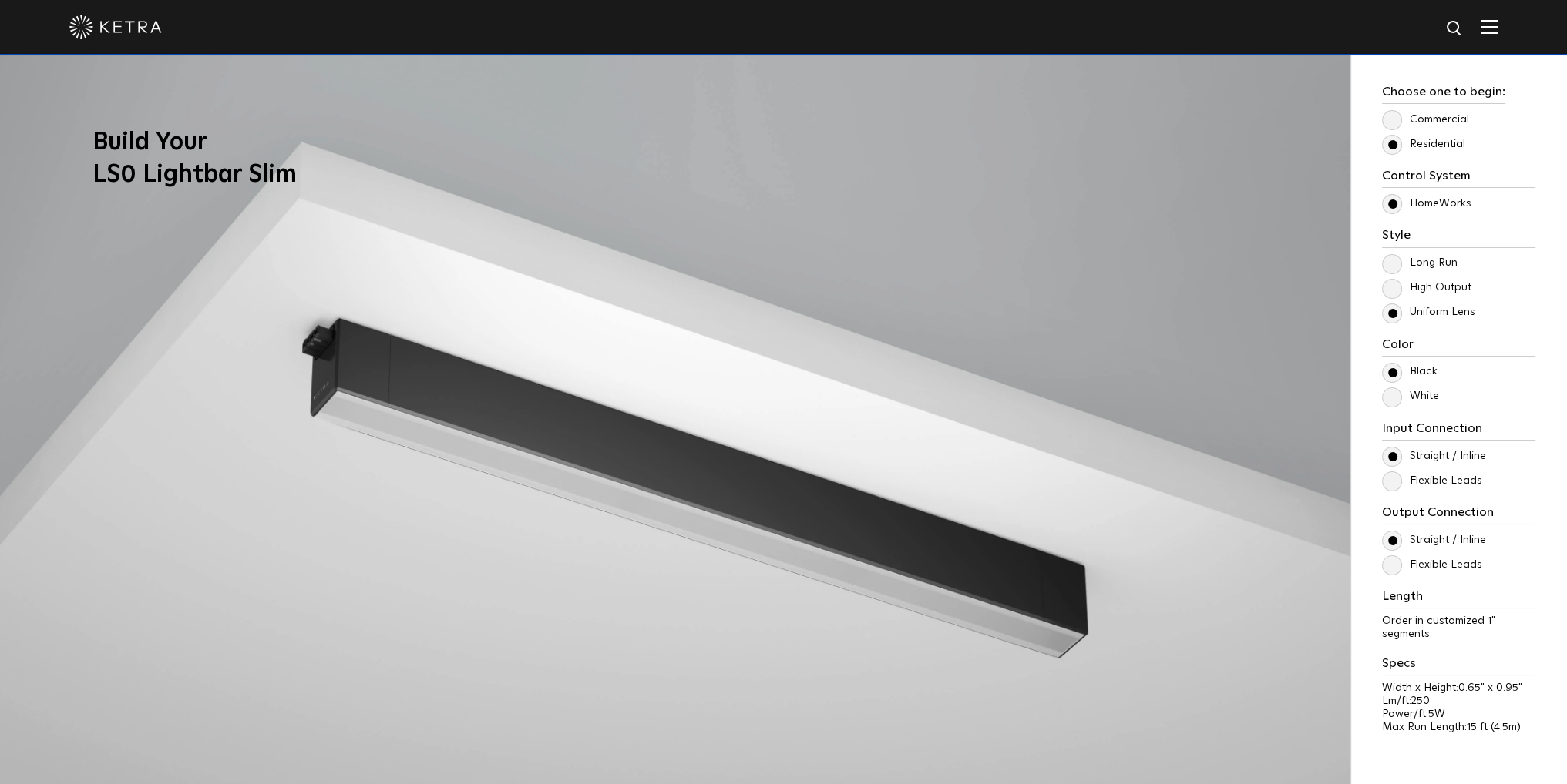
click at [1407, 378] on p "Black" at bounding box center [1459, 372] width 154 height 19
click at [1406, 395] on label "White" at bounding box center [1410, 396] width 57 height 13
click at [0, 0] on input "White" at bounding box center [0, 0] width 0 height 0
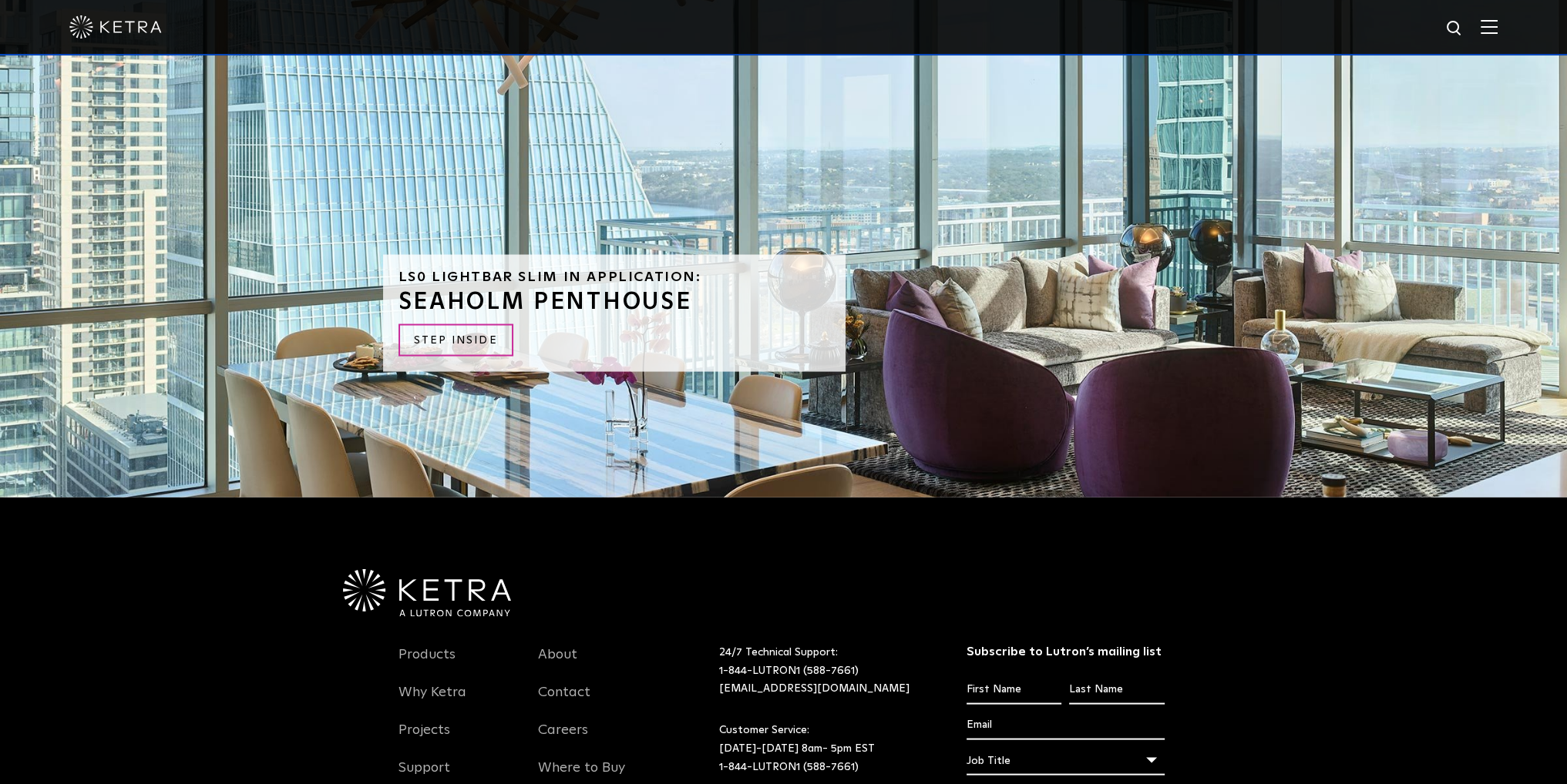
scroll to position [4086, 0]
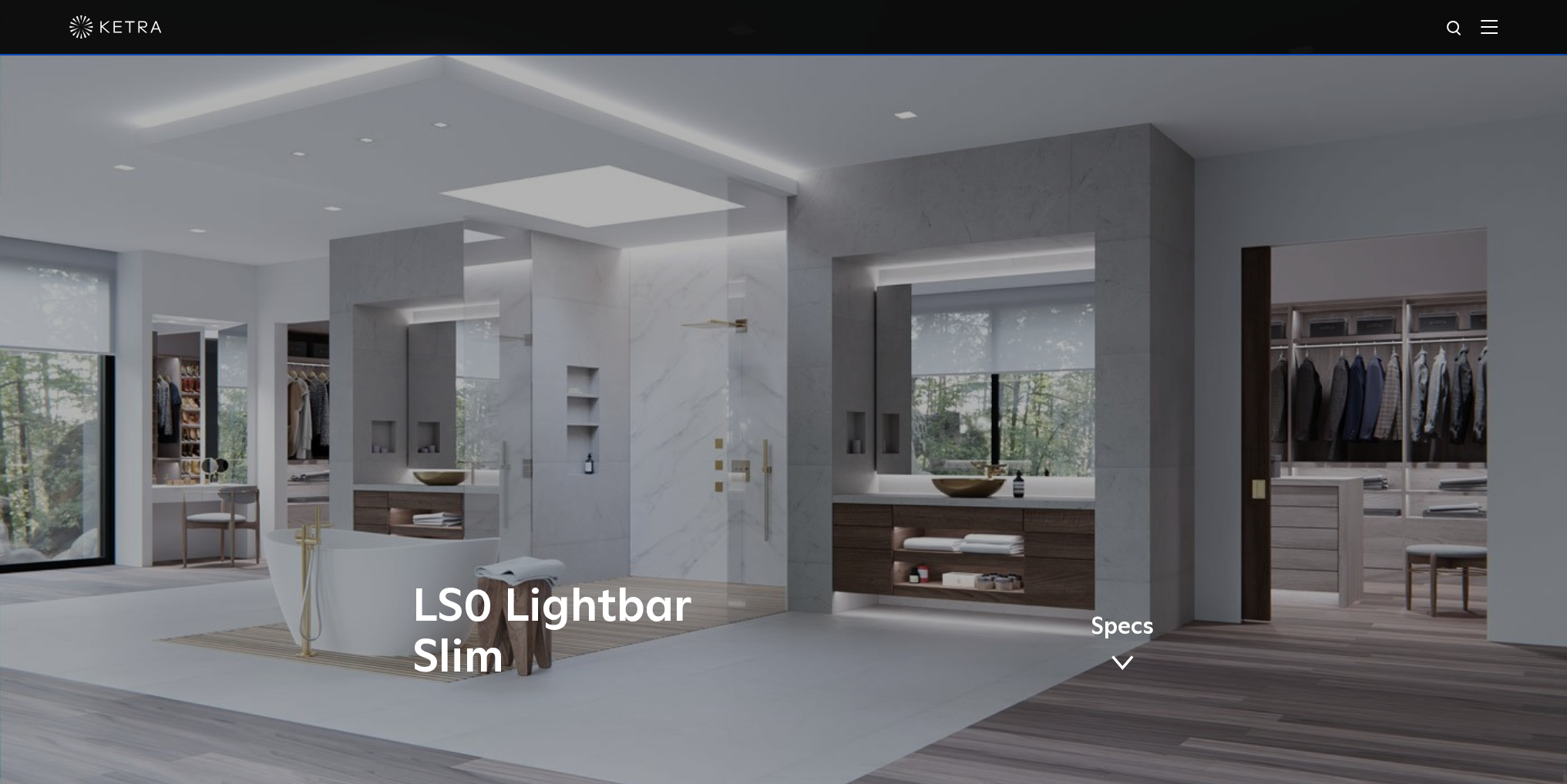
drag, startPoint x: 1296, startPoint y: 195, endPoint x: 1434, endPoint y: 179, distance: 138.9
click at [1497, 32] on img at bounding box center [1489, 27] width 17 height 15
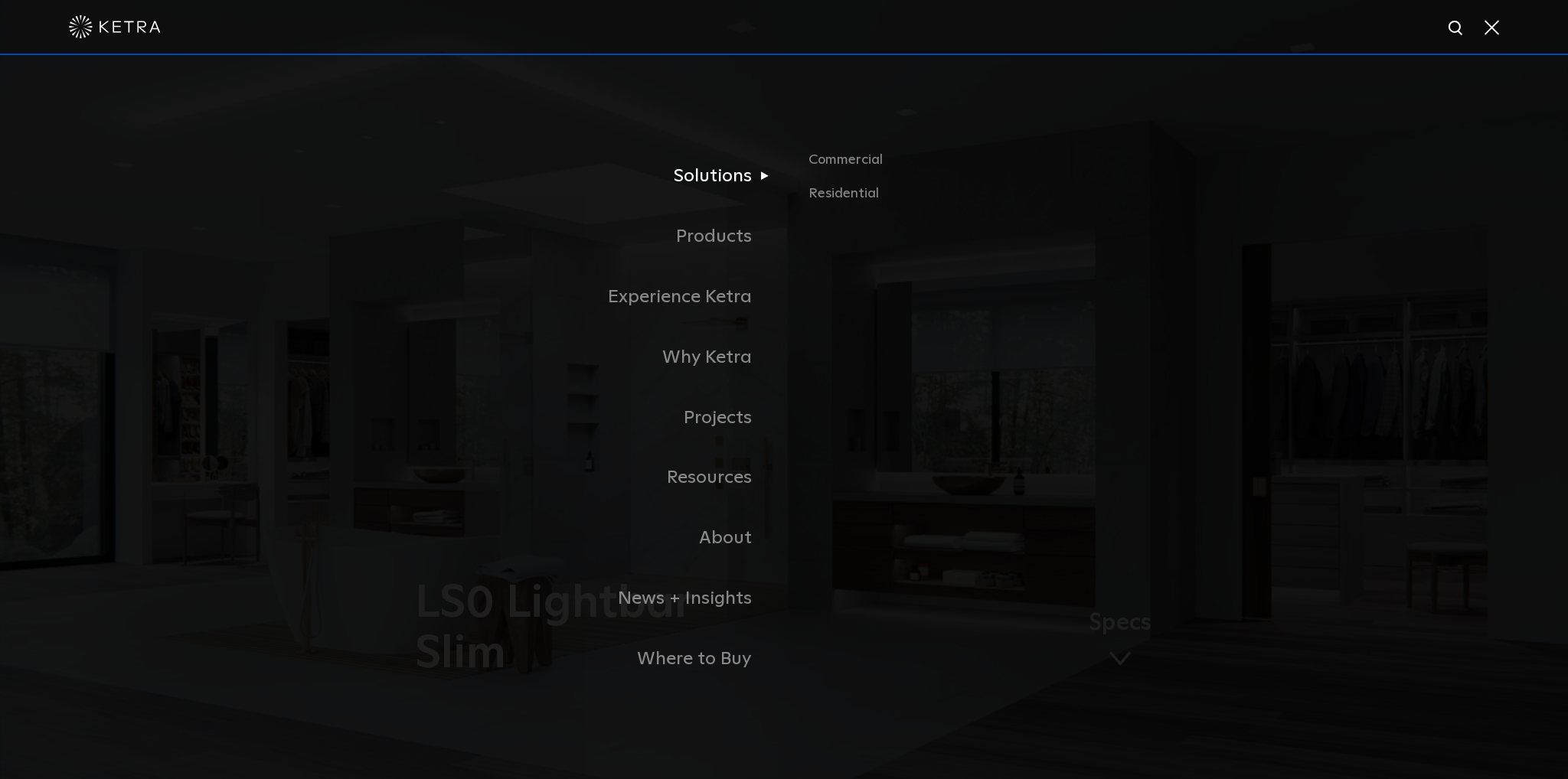
click at [736, 184] on link "Solutions" at bounding box center [592, 176] width 383 height 60
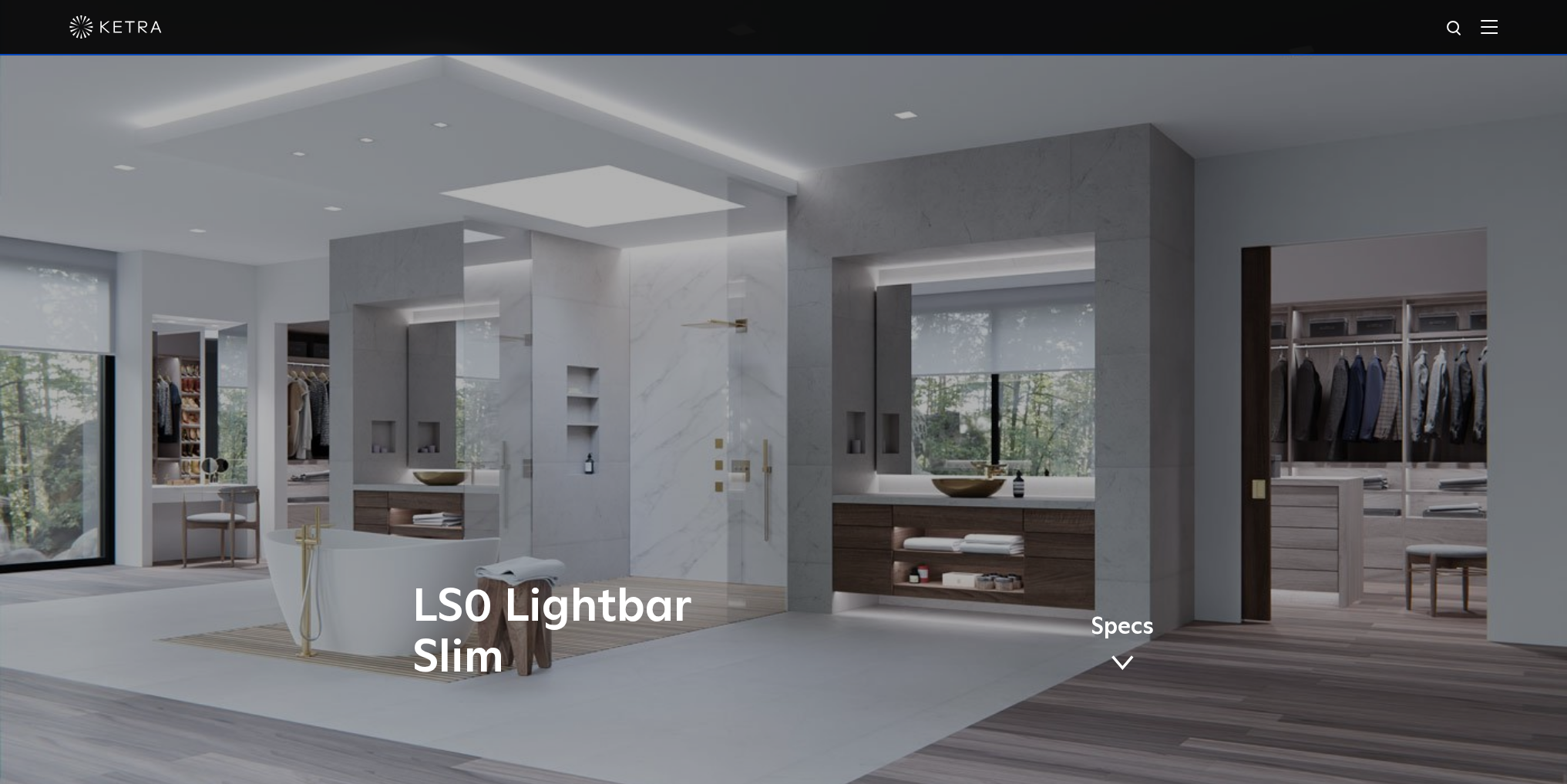
click at [1498, 32] on img at bounding box center [1489, 27] width 17 height 15
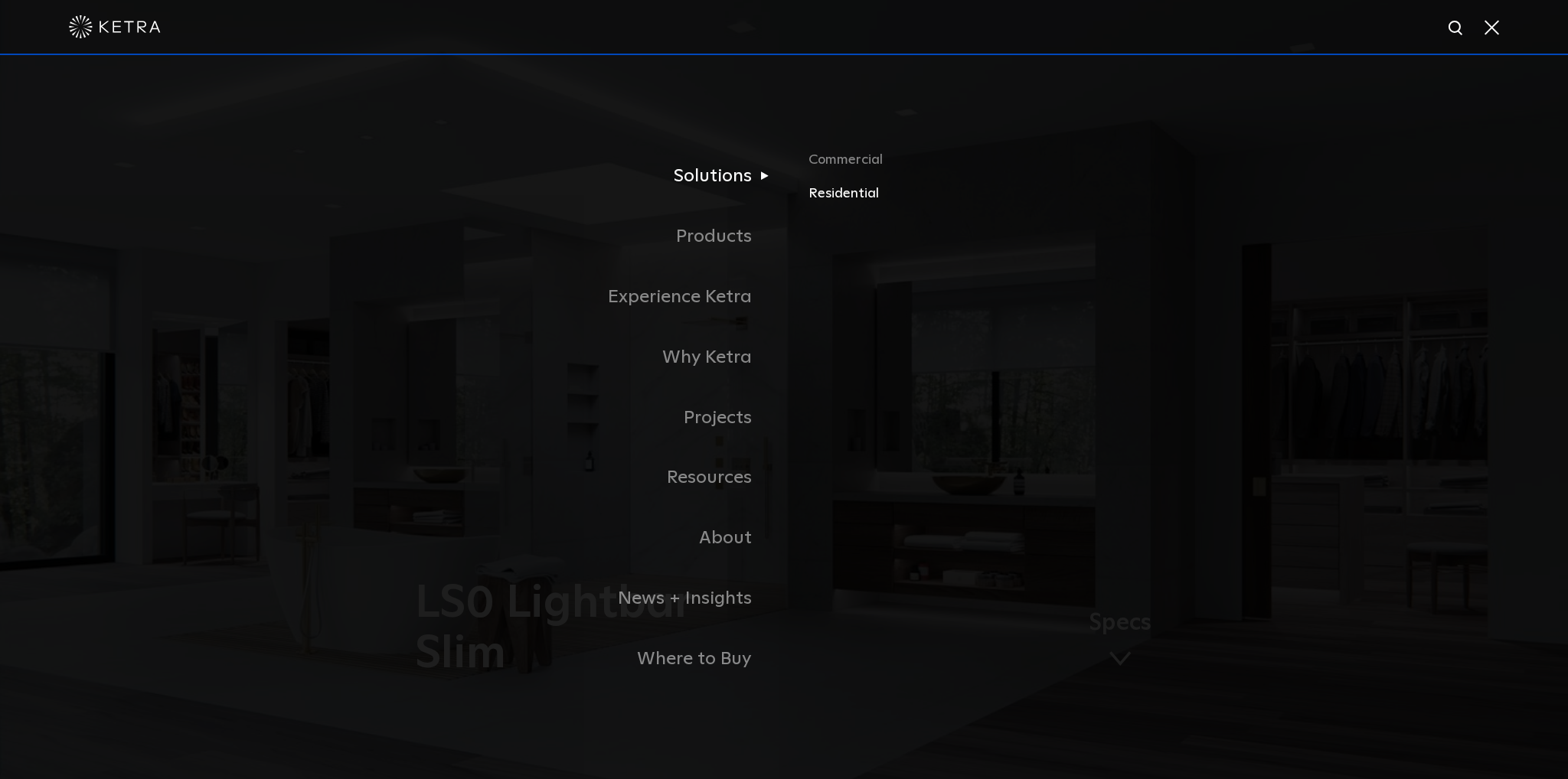
click at [845, 200] on link "Residential" at bounding box center [988, 194] width 358 height 22
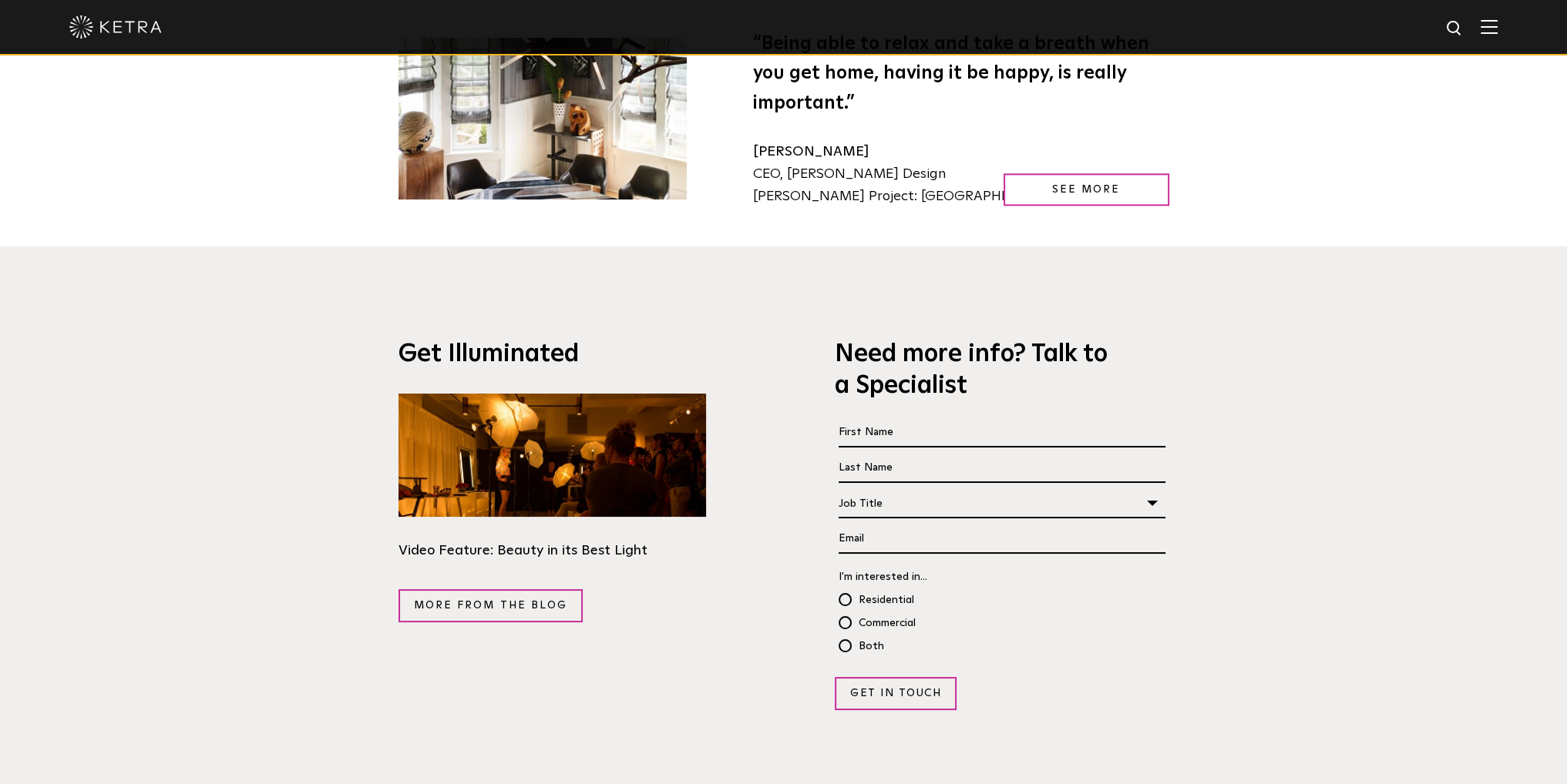
scroll to position [2616, 0]
click at [1495, 39] on div at bounding box center [784, 27] width 1428 height 54
click at [1496, 33] on img at bounding box center [1489, 27] width 17 height 15
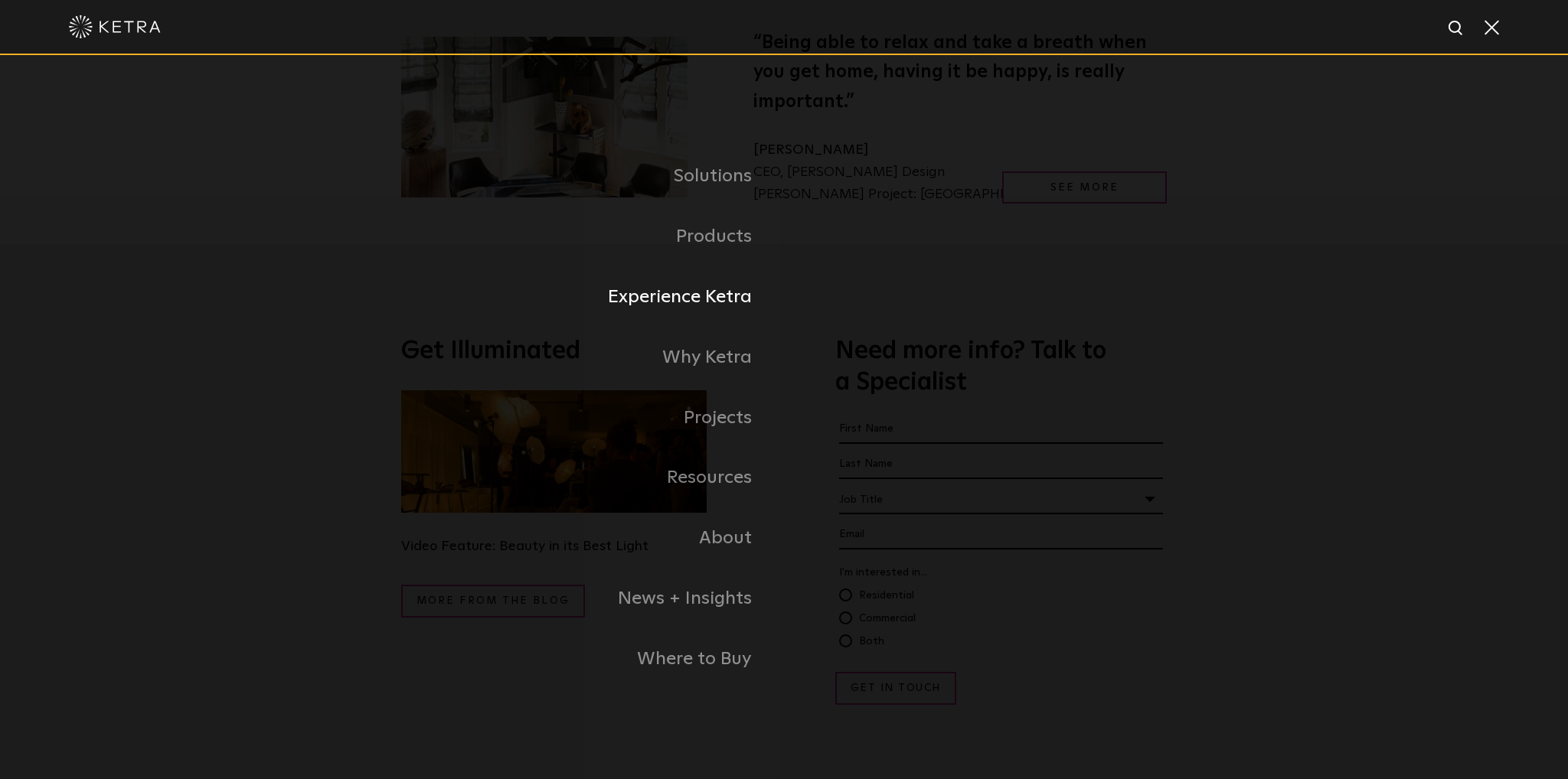
click at [736, 300] on link "Experience Ketra" at bounding box center [592, 297] width 383 height 60
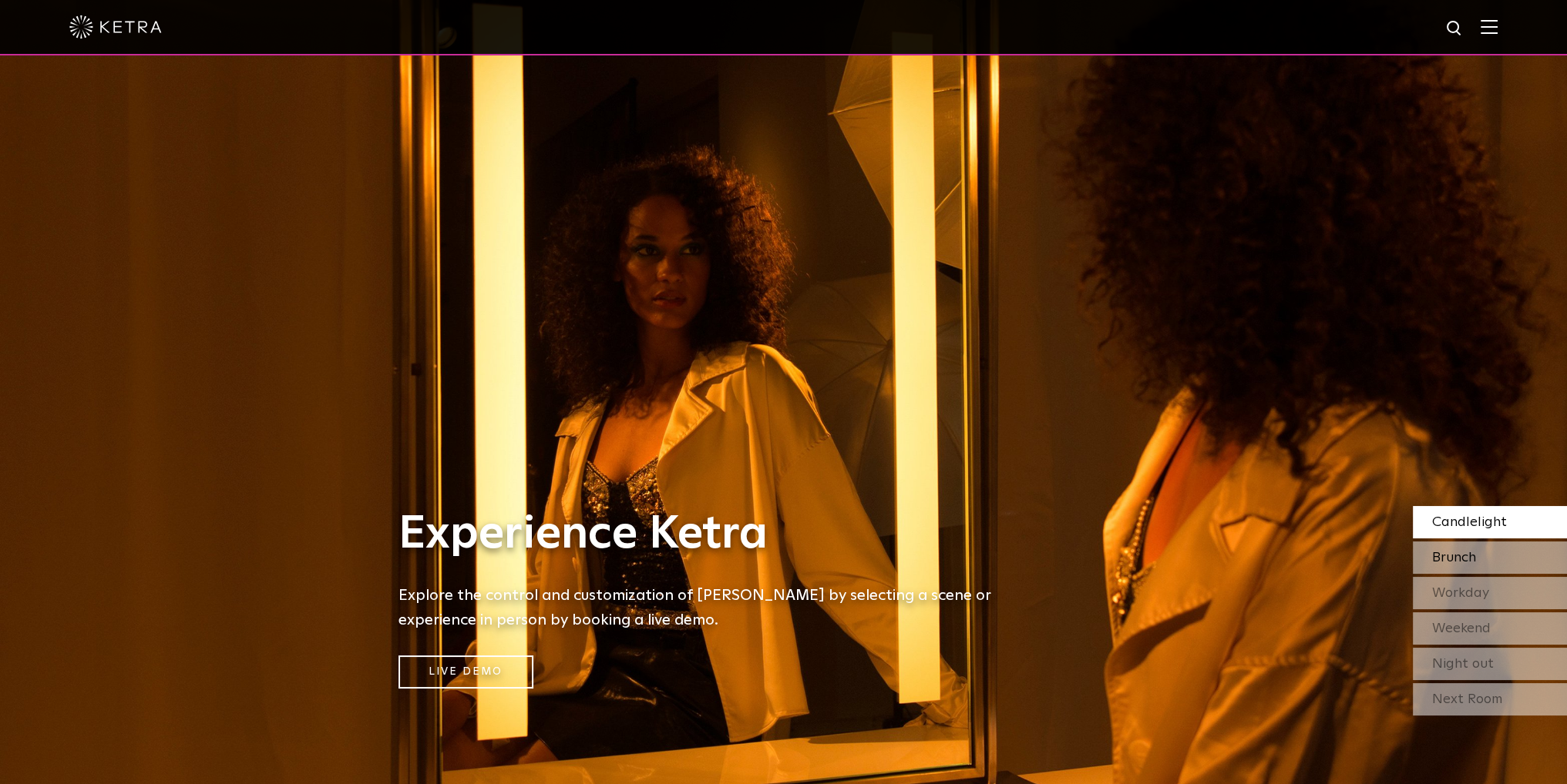
click at [1470, 556] on span "Brunch" at bounding box center [1454, 557] width 44 height 14
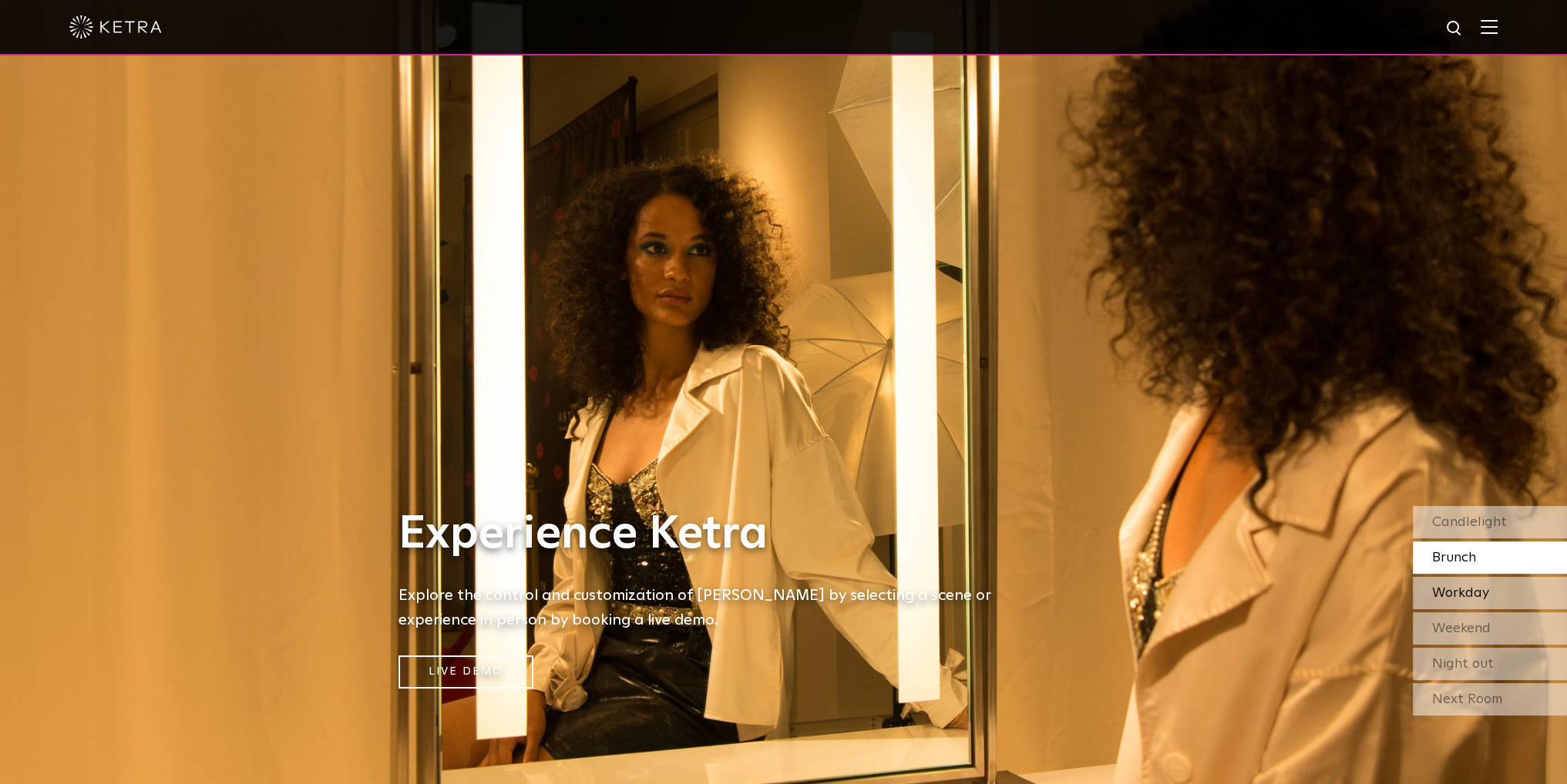
click at [1471, 593] on span "Workday" at bounding box center [1460, 593] width 57 height 14
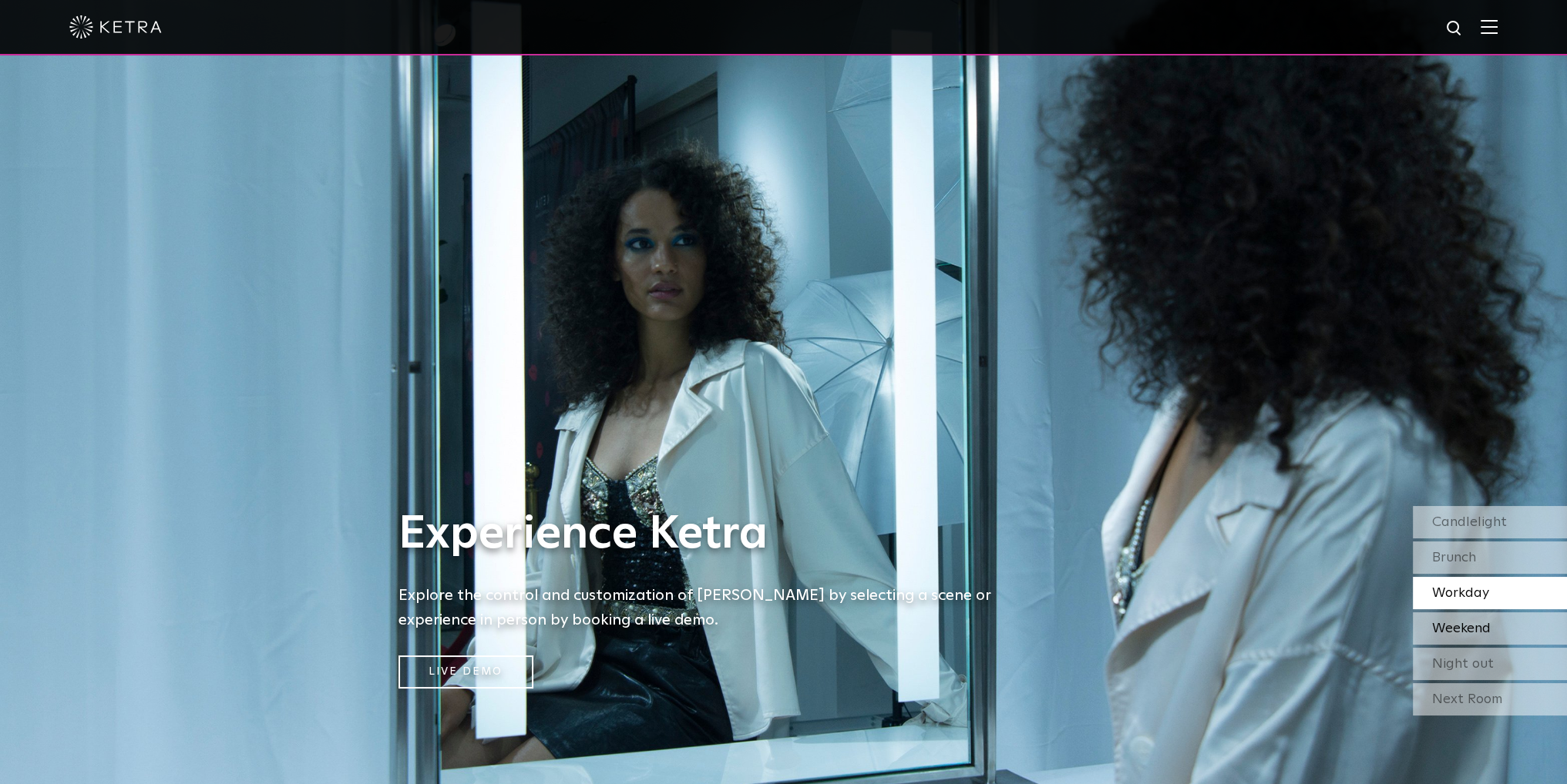
click at [1471, 628] on span "Weekend" at bounding box center [1461, 629] width 59 height 14
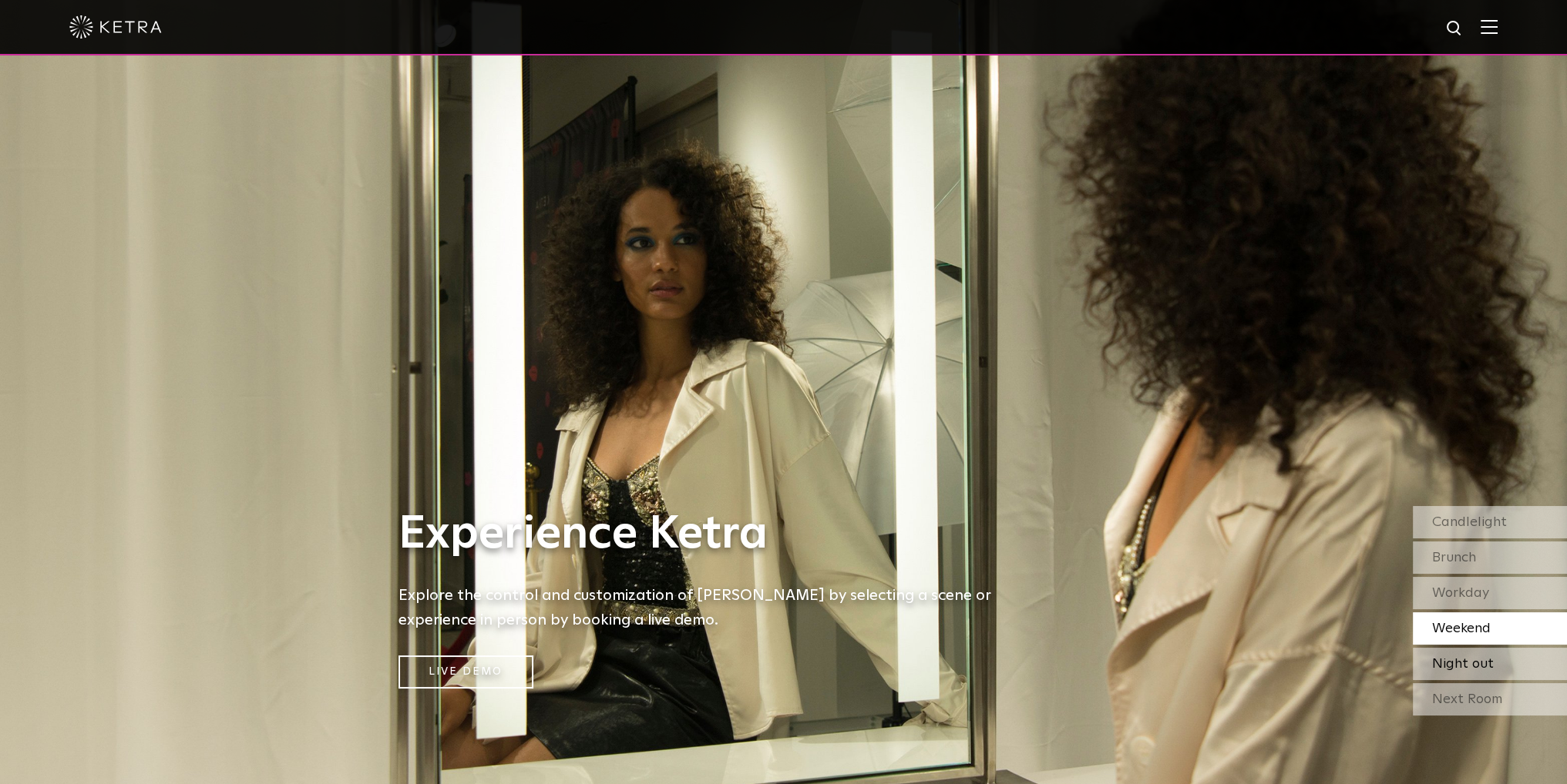
click at [1473, 662] on span "Night out" at bounding box center [1463, 664] width 62 height 14
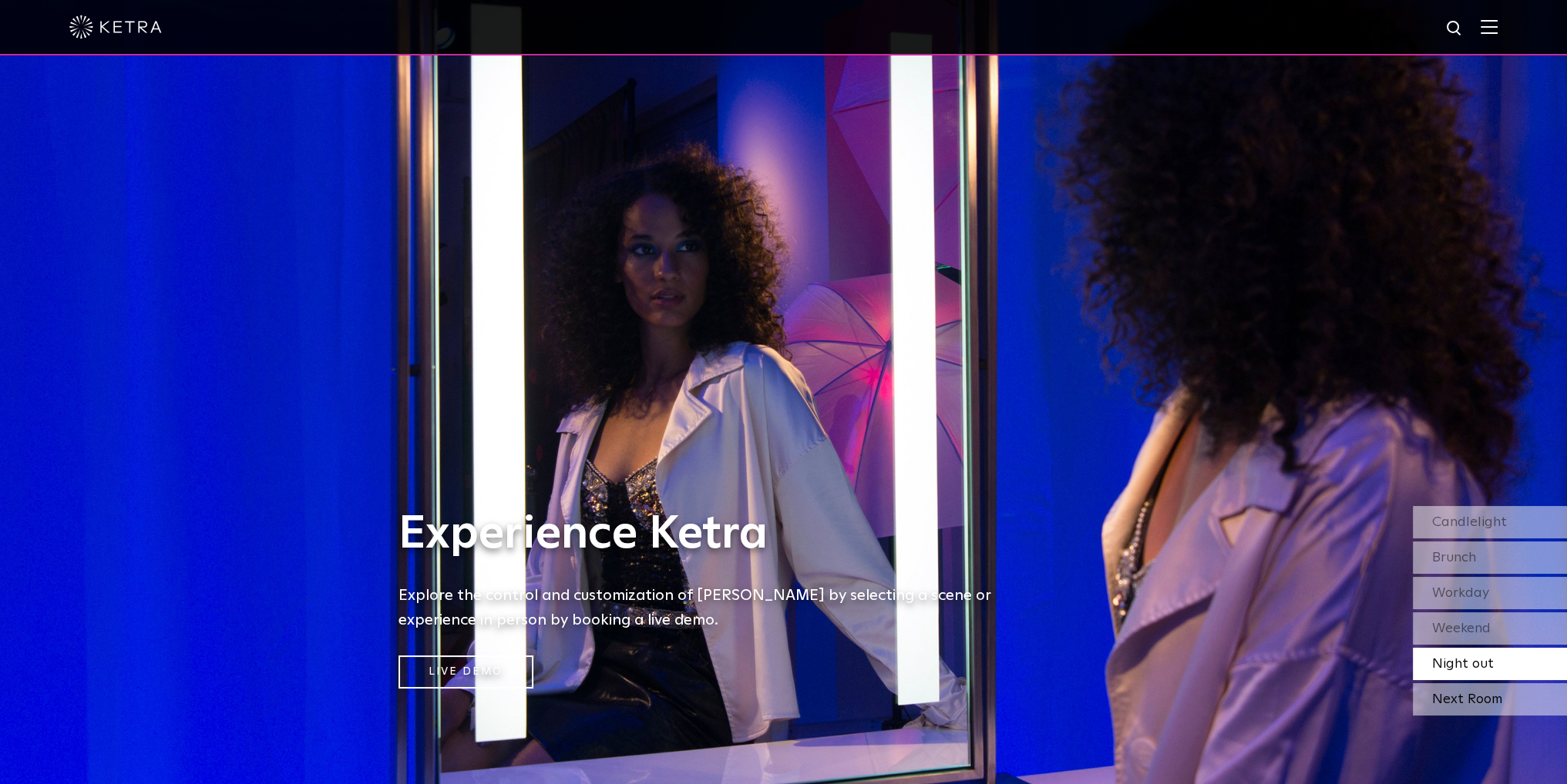
click at [1470, 697] on div "Next Room" at bounding box center [1490, 700] width 154 height 33
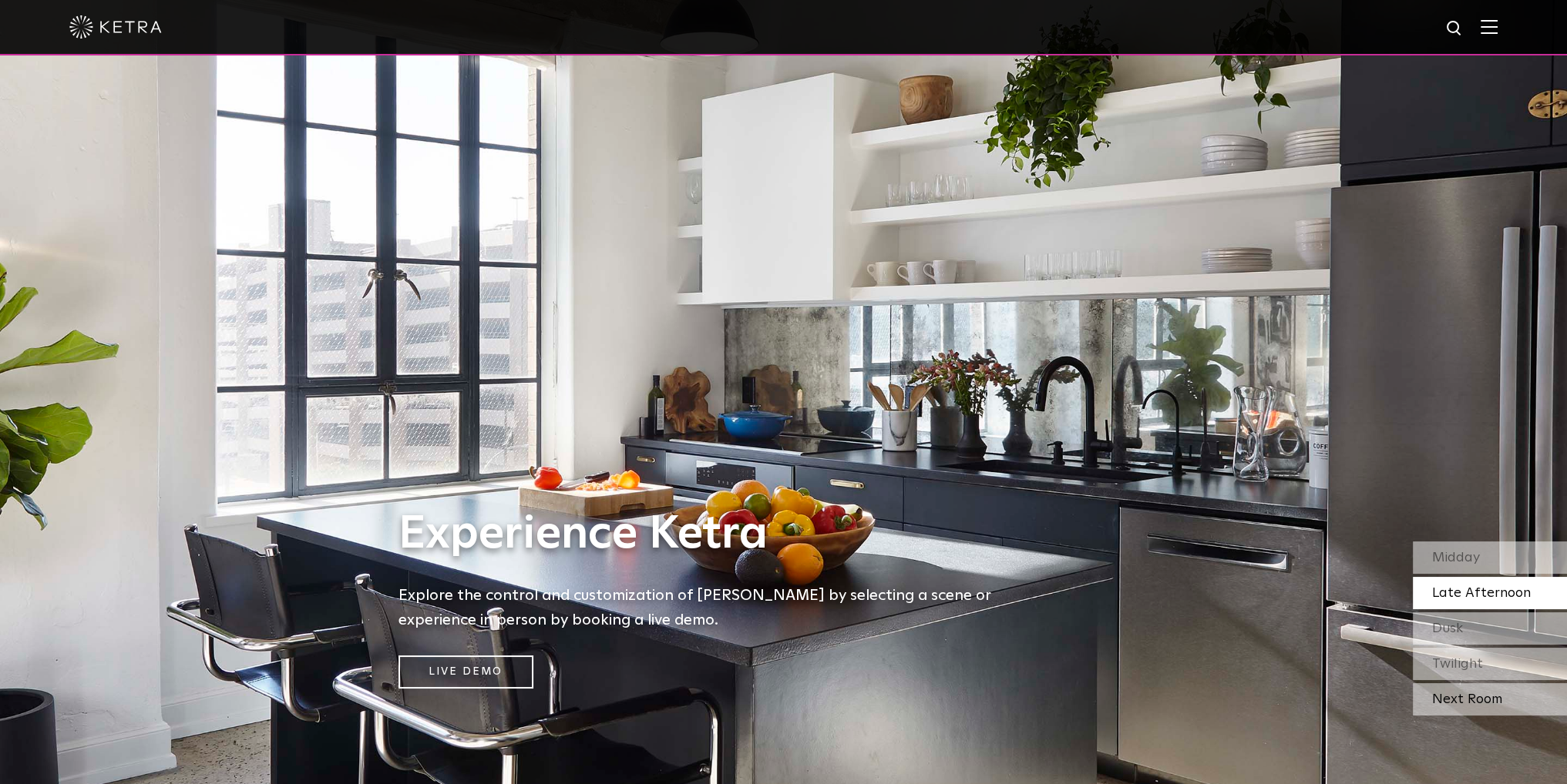
click at [1459, 697] on div "Next Room" at bounding box center [1490, 700] width 154 height 33
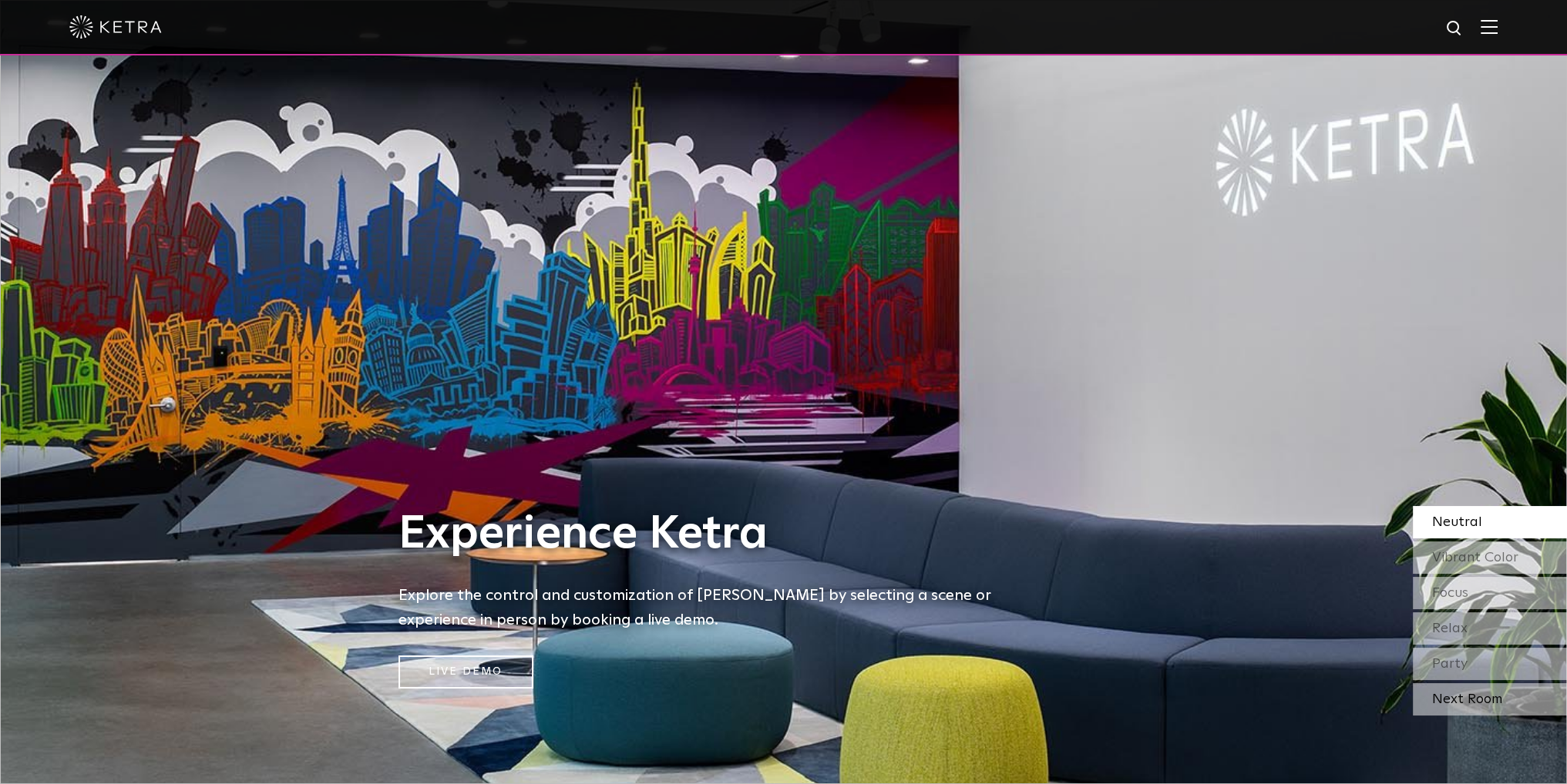
click at [1461, 697] on div "Next Room" at bounding box center [1490, 700] width 154 height 33
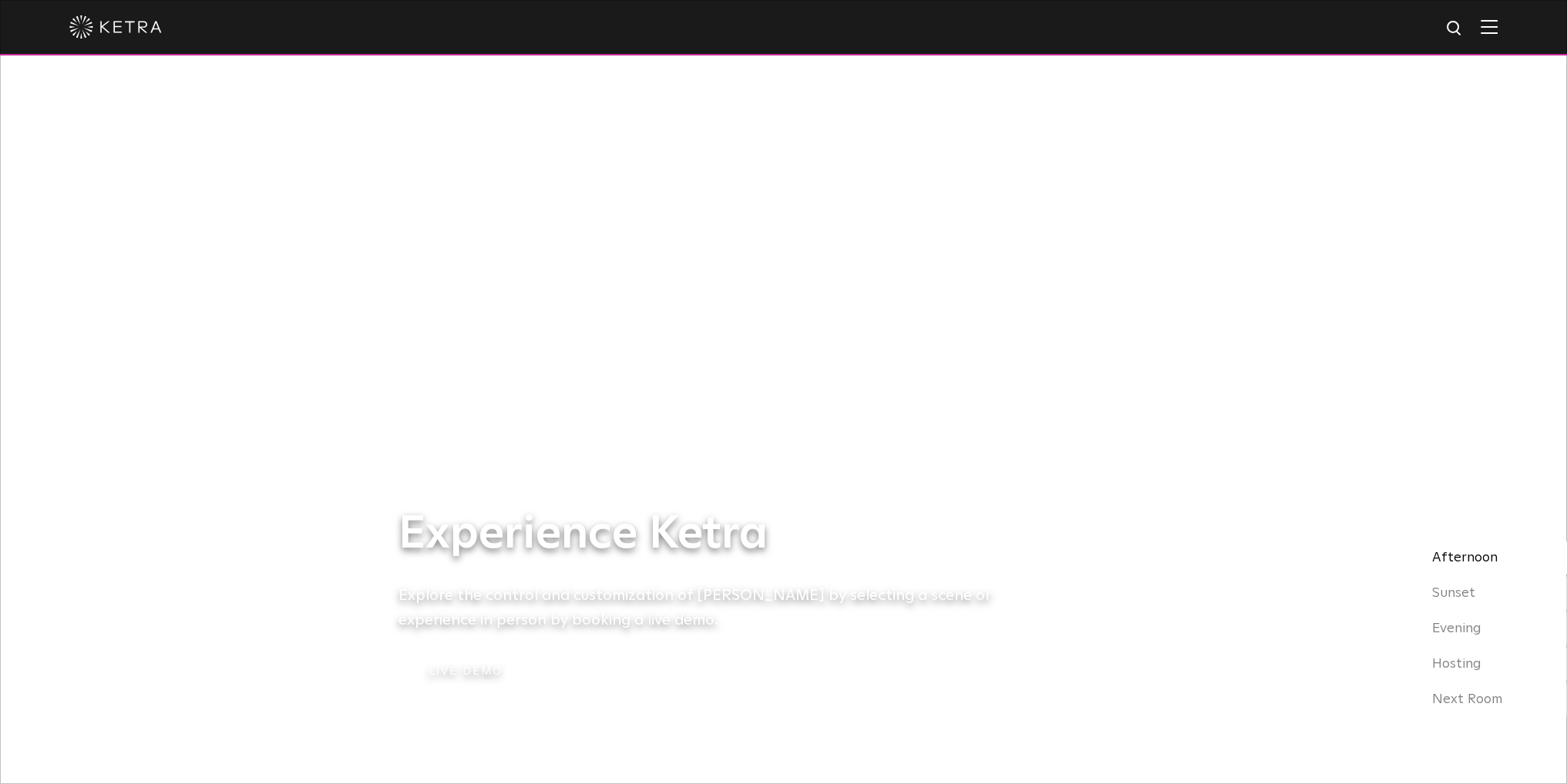
click at [1498, 24] on img at bounding box center [1489, 27] width 17 height 15
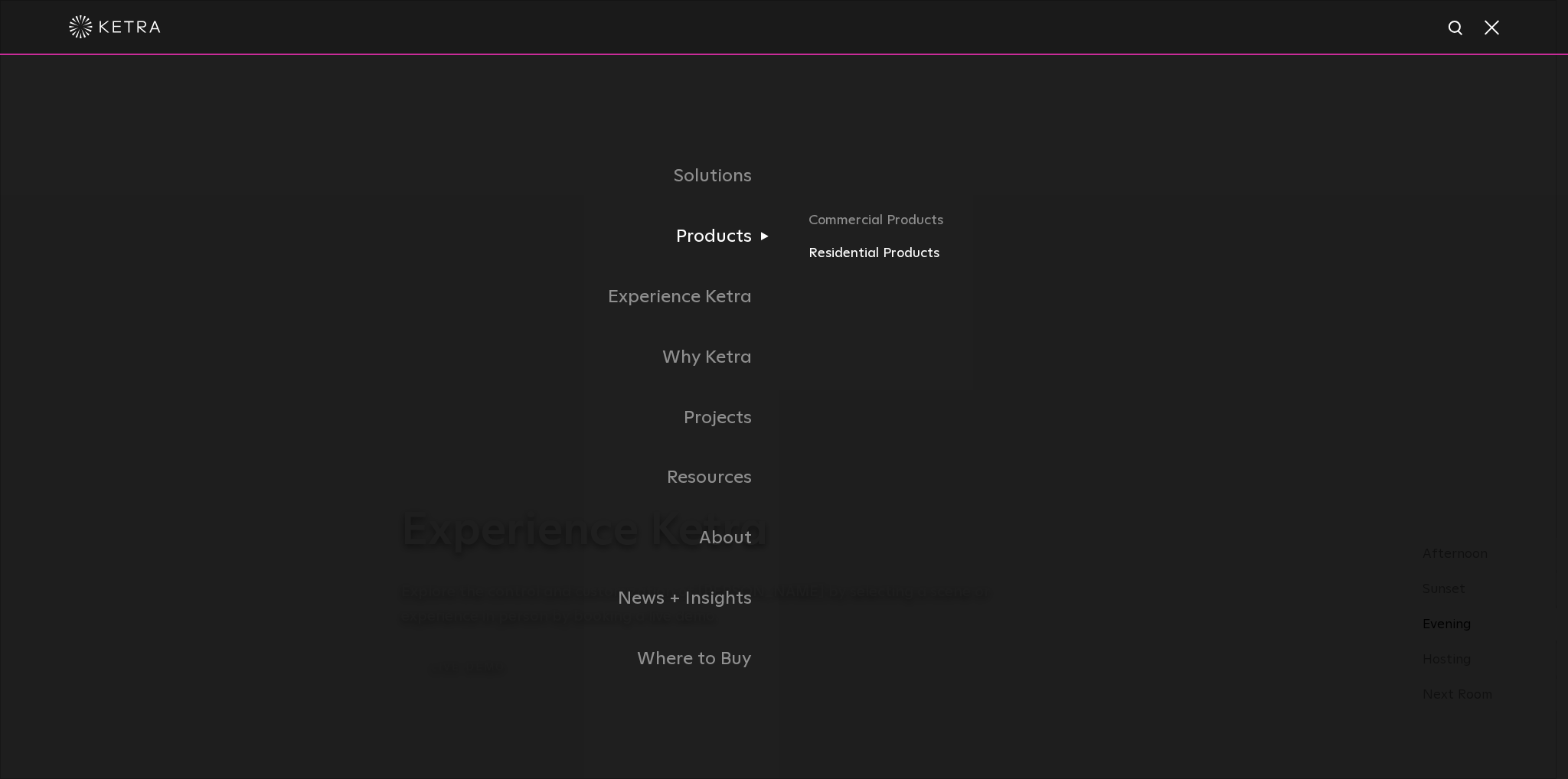
click at [895, 256] on link "Residential Products" at bounding box center [988, 254] width 358 height 22
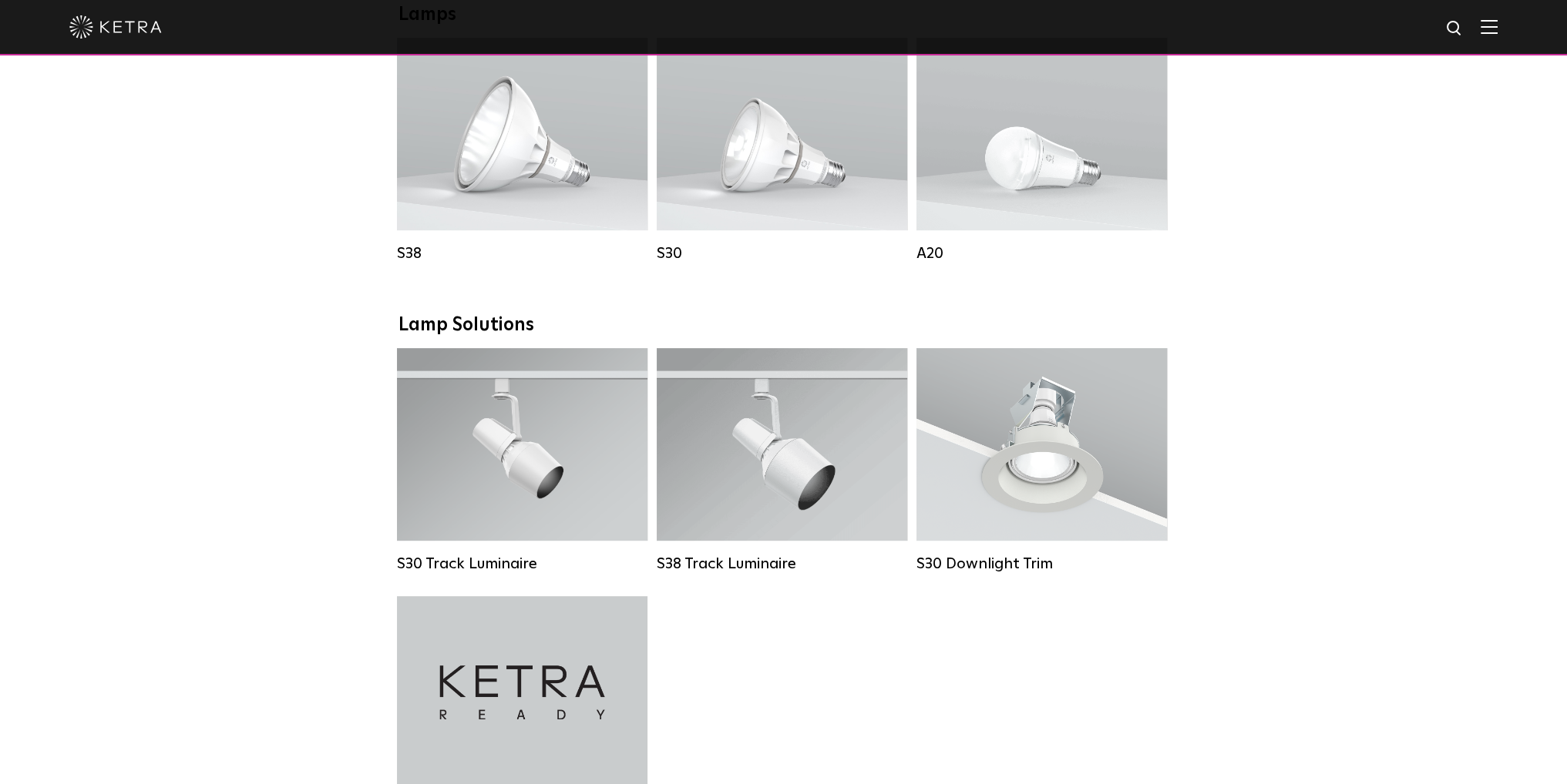
scroll to position [924, 0]
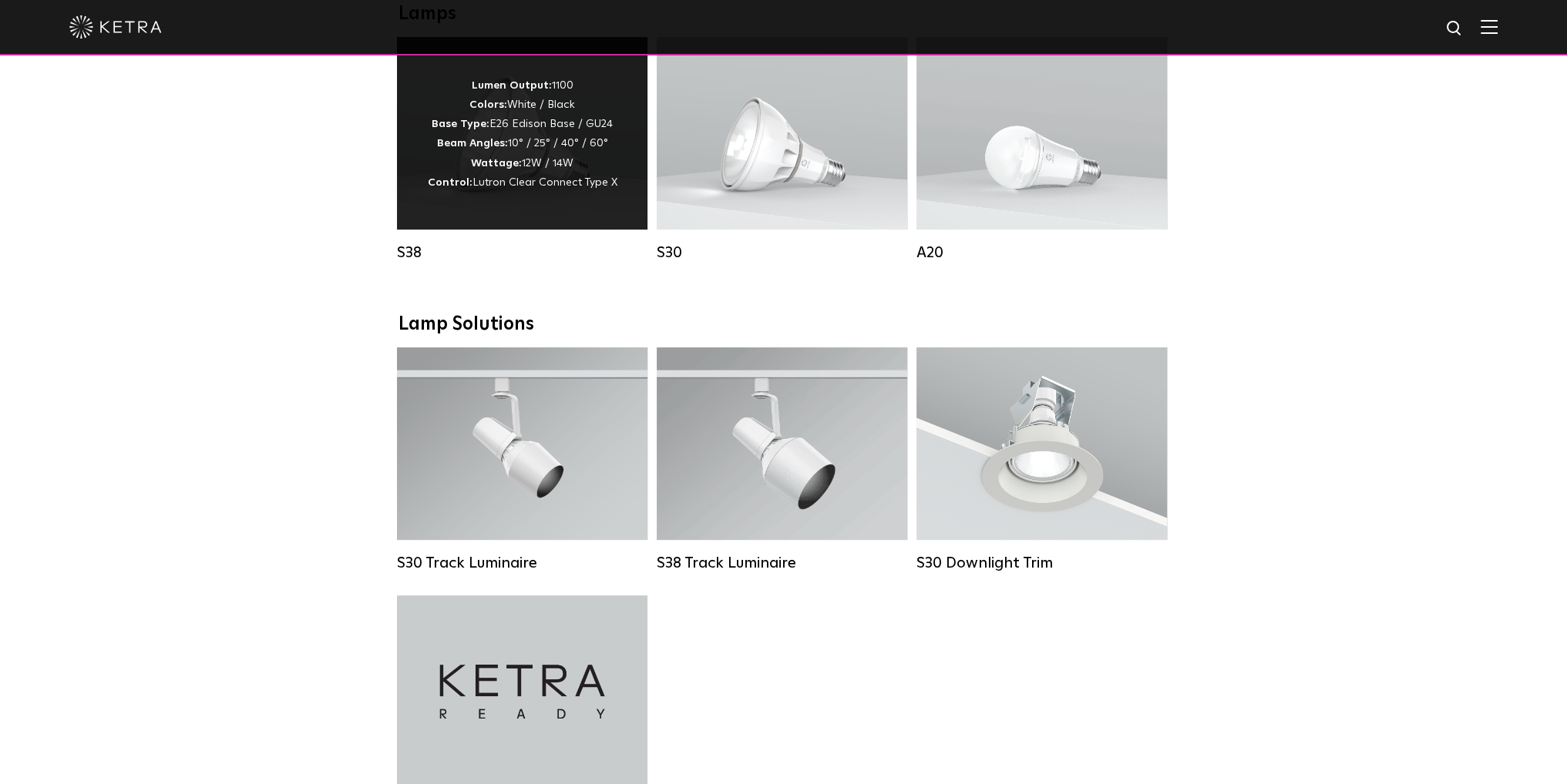
click at [558, 159] on p "Lumen Output: 1100 Colors: White / Black Base Type: E26 Edison Base / GU24 Beam…" at bounding box center [522, 134] width 189 height 116
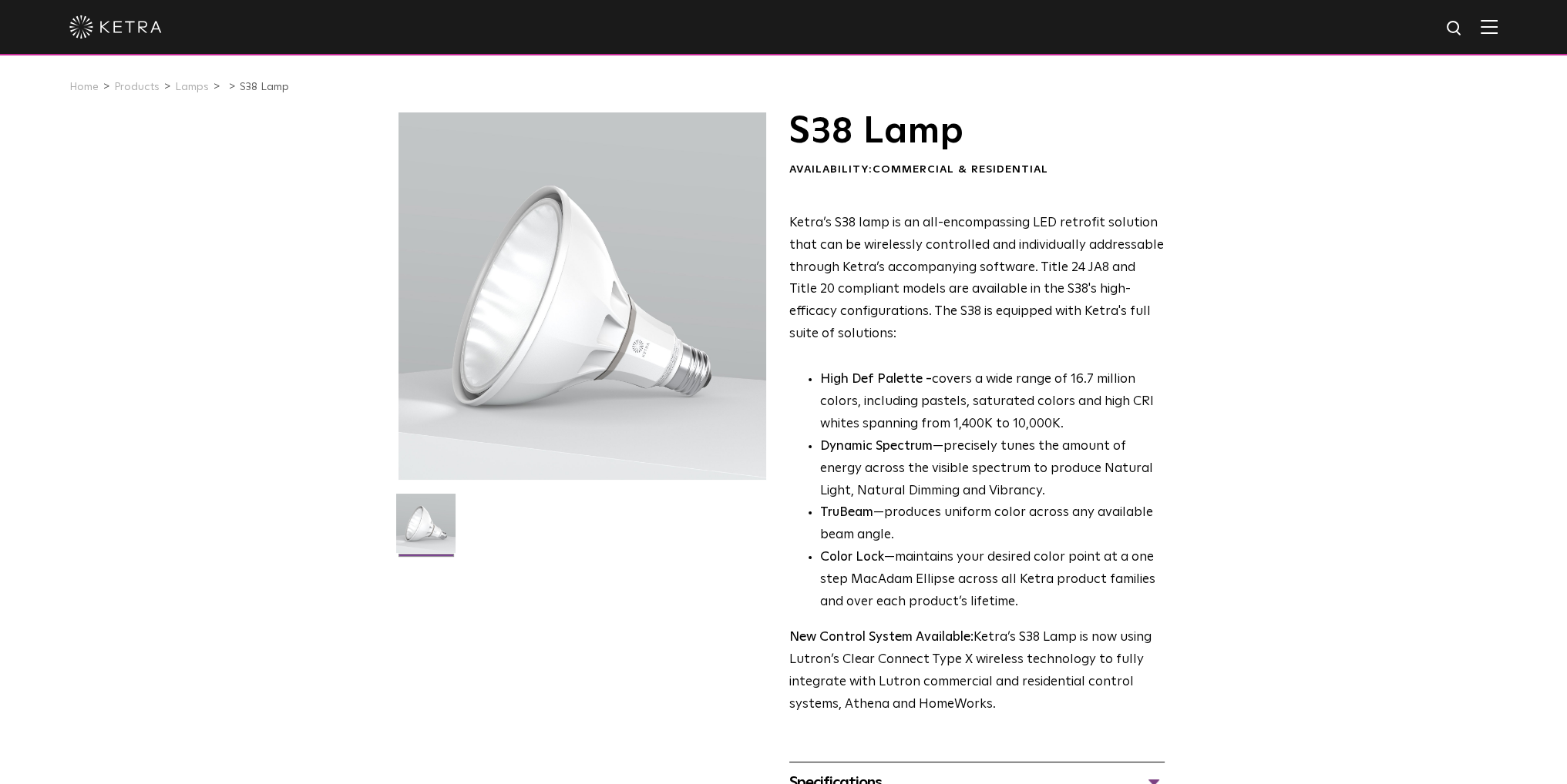
click at [1511, 20] on div at bounding box center [784, 27] width 1567 height 55
click at [1495, 31] on img at bounding box center [1489, 27] width 17 height 15
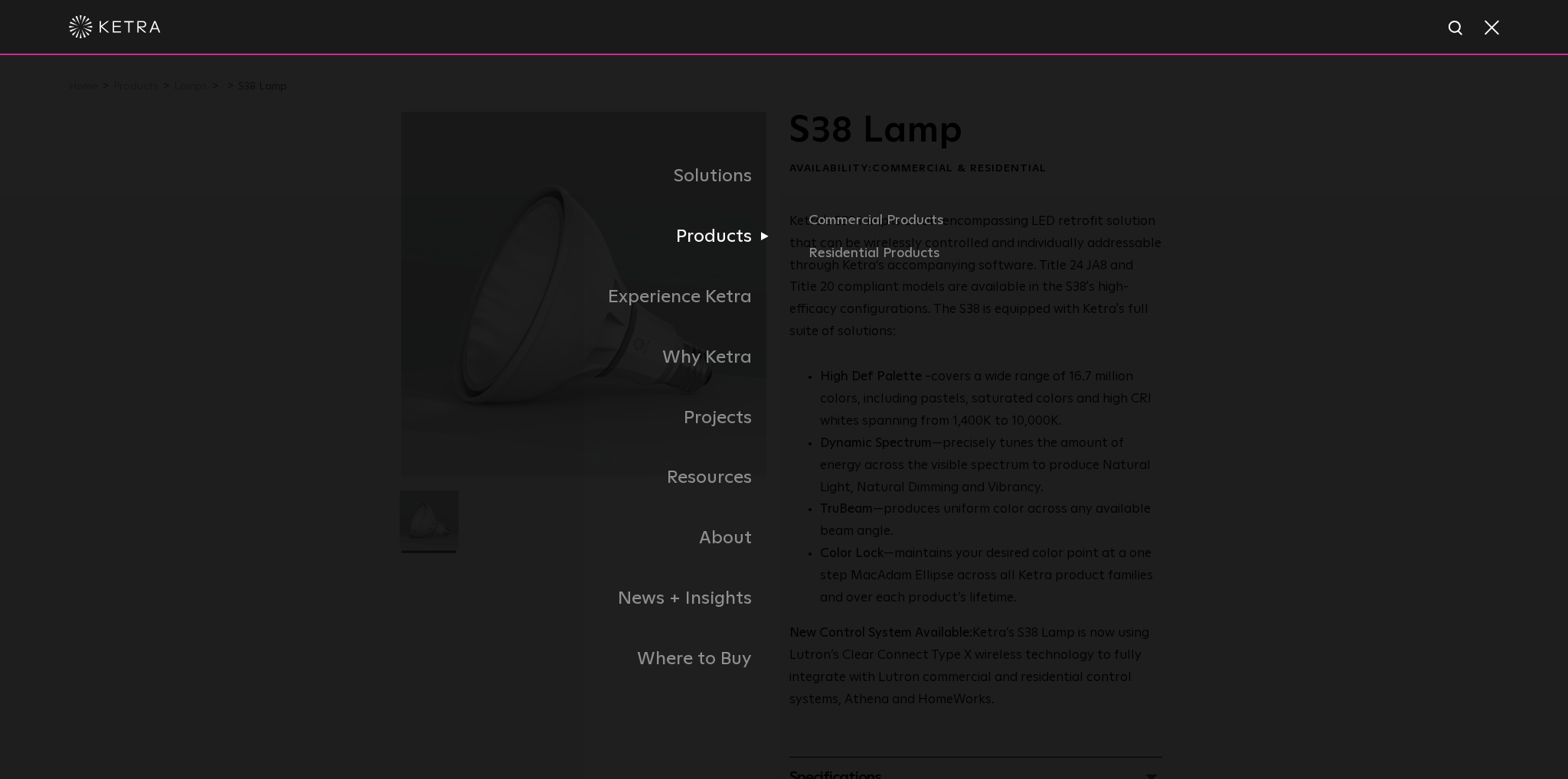
click at [708, 232] on link "Products" at bounding box center [592, 236] width 383 height 60
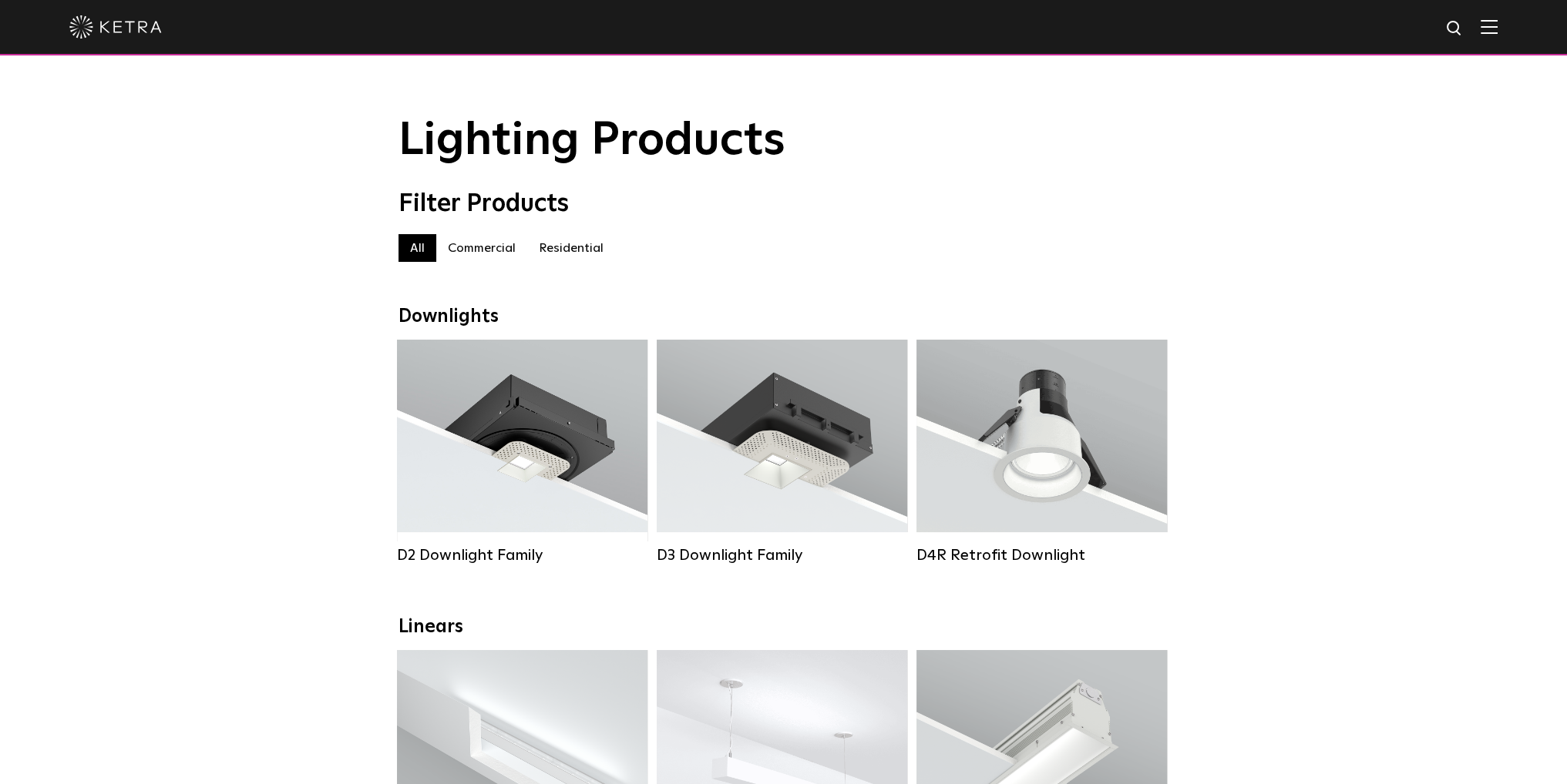
click at [573, 249] on label "Residential" at bounding box center [572, 248] width 88 height 28
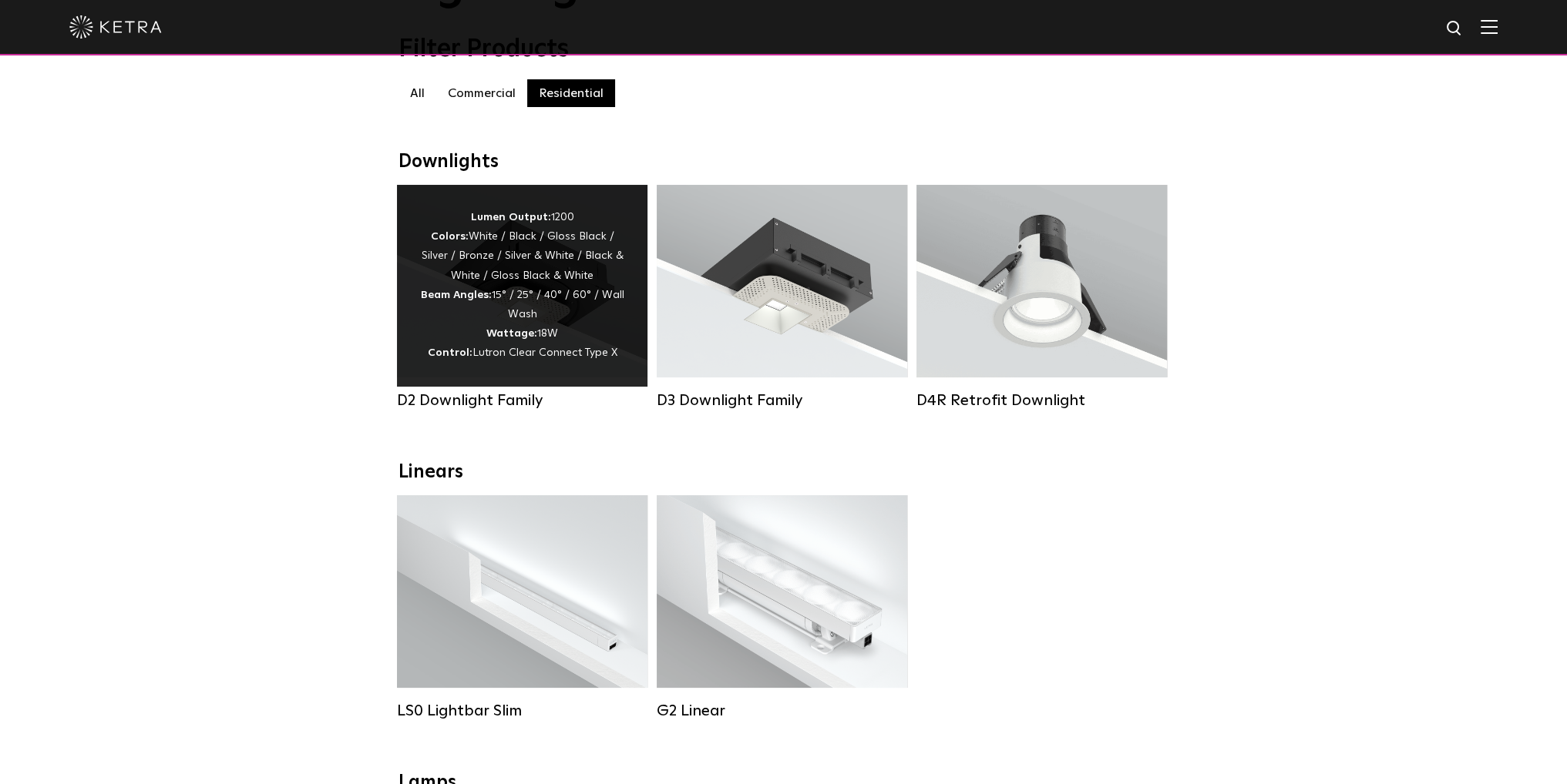
scroll to position [154, 0]
click at [510, 293] on div "Lumen Output: 1200 Colors: White / Black / Gloss Black / Silver / Bronze / Silv…" at bounding box center [522, 287] width 204 height 155
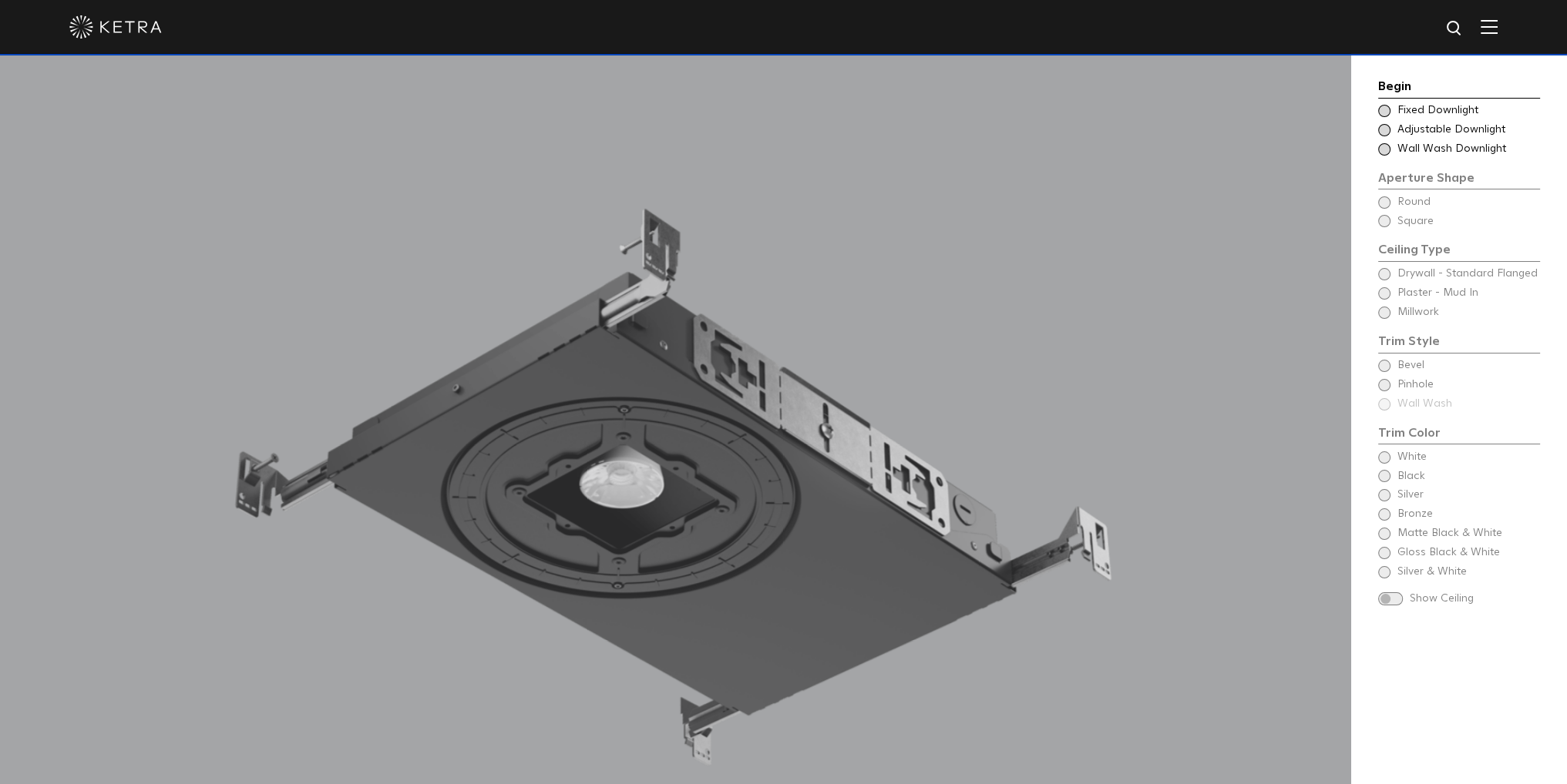
scroll to position [1486, 0]
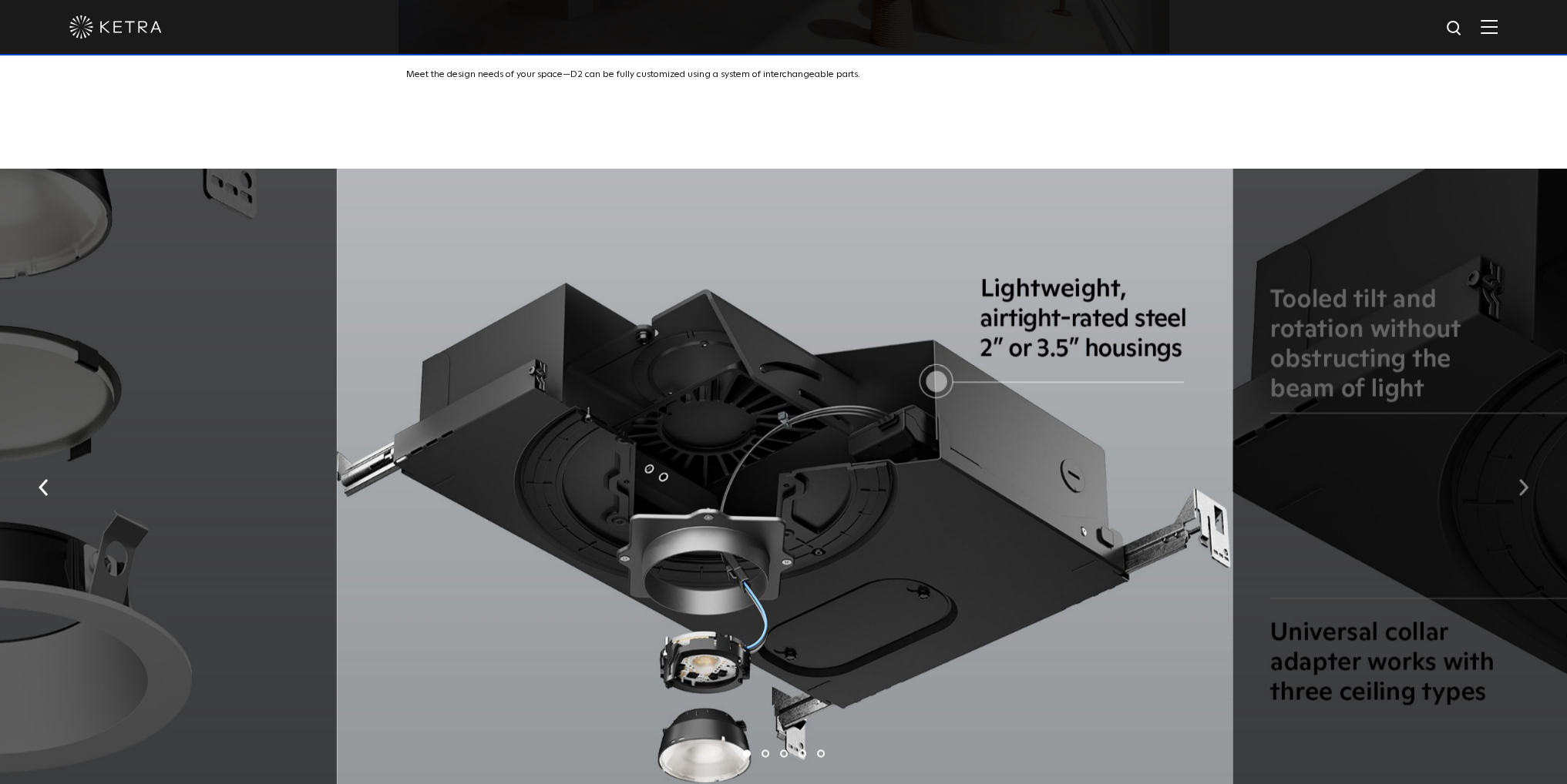
click at [1518, 479] on img "button" at bounding box center [1523, 487] width 10 height 17
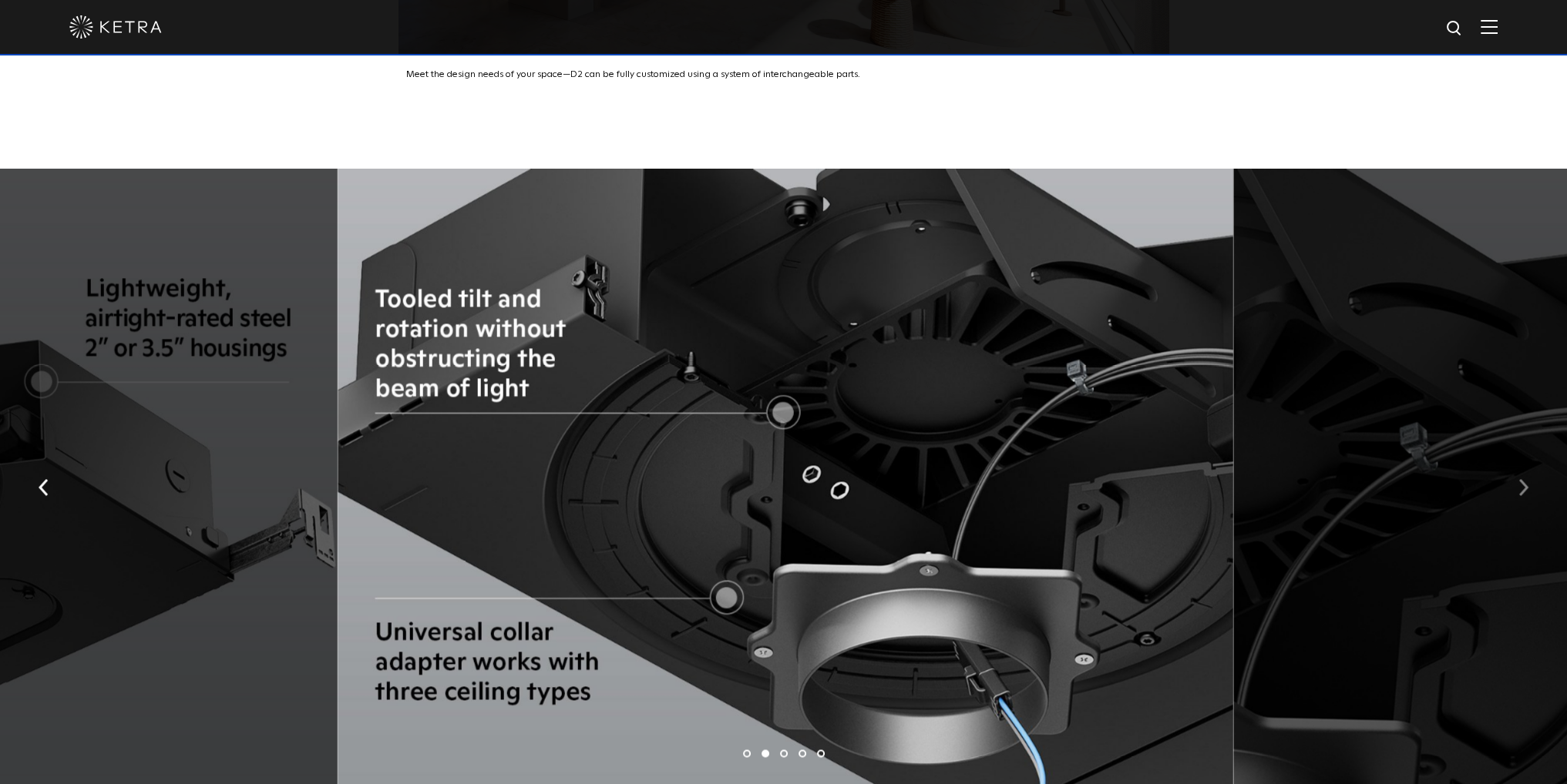
scroll to position [2922, 0]
click at [1518, 478] on img "button" at bounding box center [1523, 486] width 10 height 17
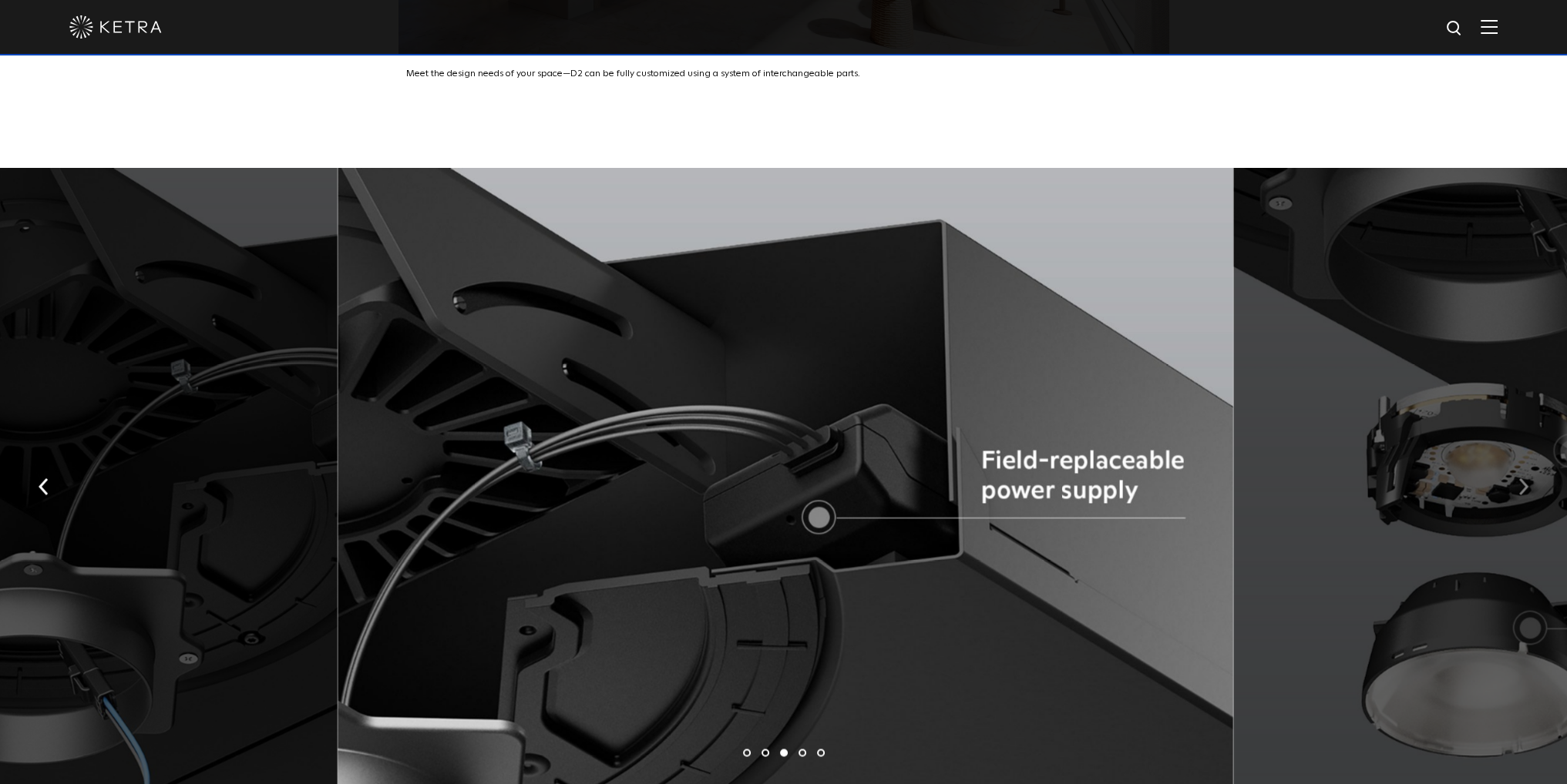
click at [1518, 478] on img "button" at bounding box center [1523, 486] width 10 height 17
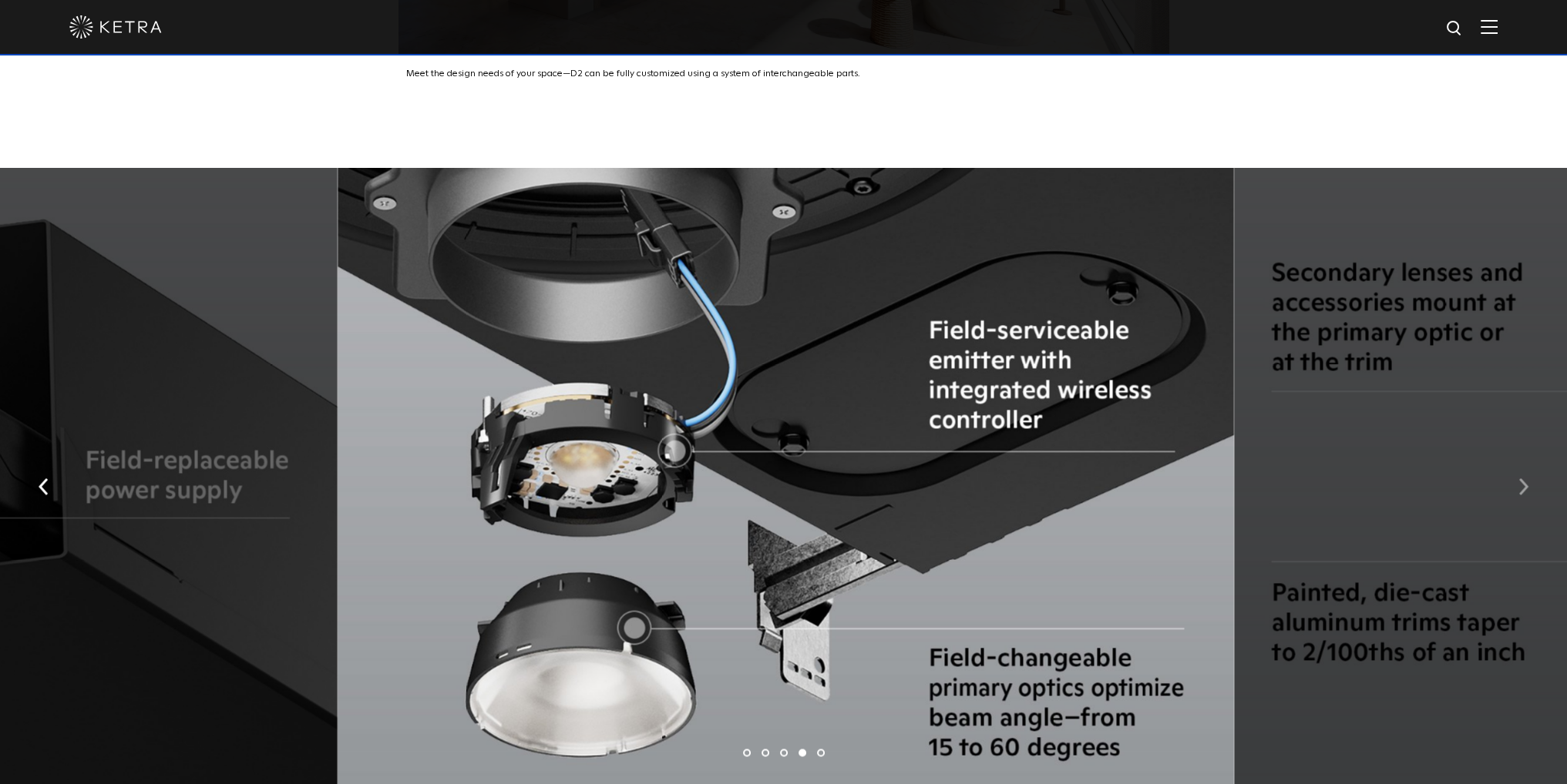
click at [1518, 478] on img "button" at bounding box center [1523, 486] width 10 height 17
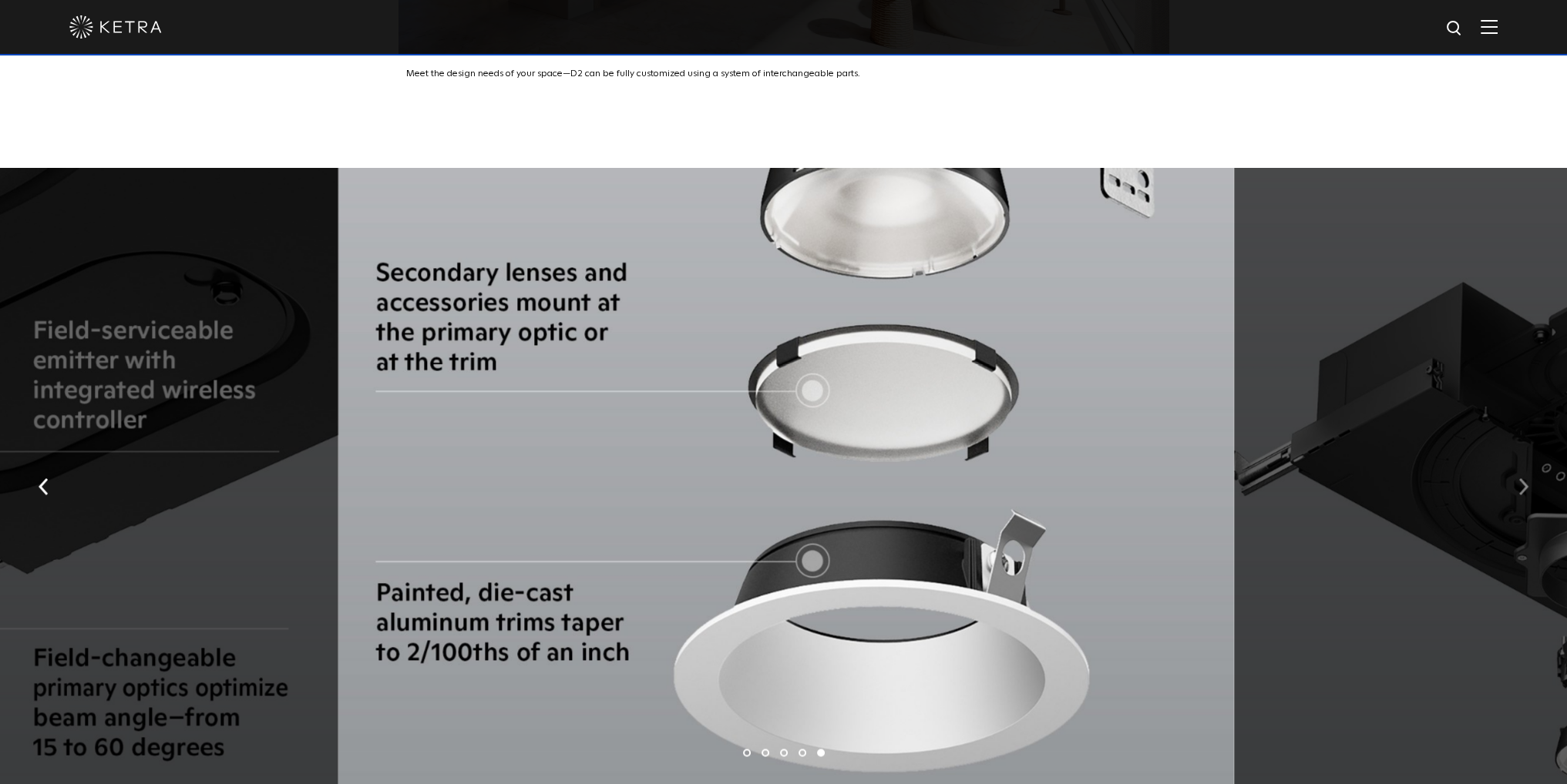
click at [1518, 478] on img "button" at bounding box center [1523, 486] width 10 height 17
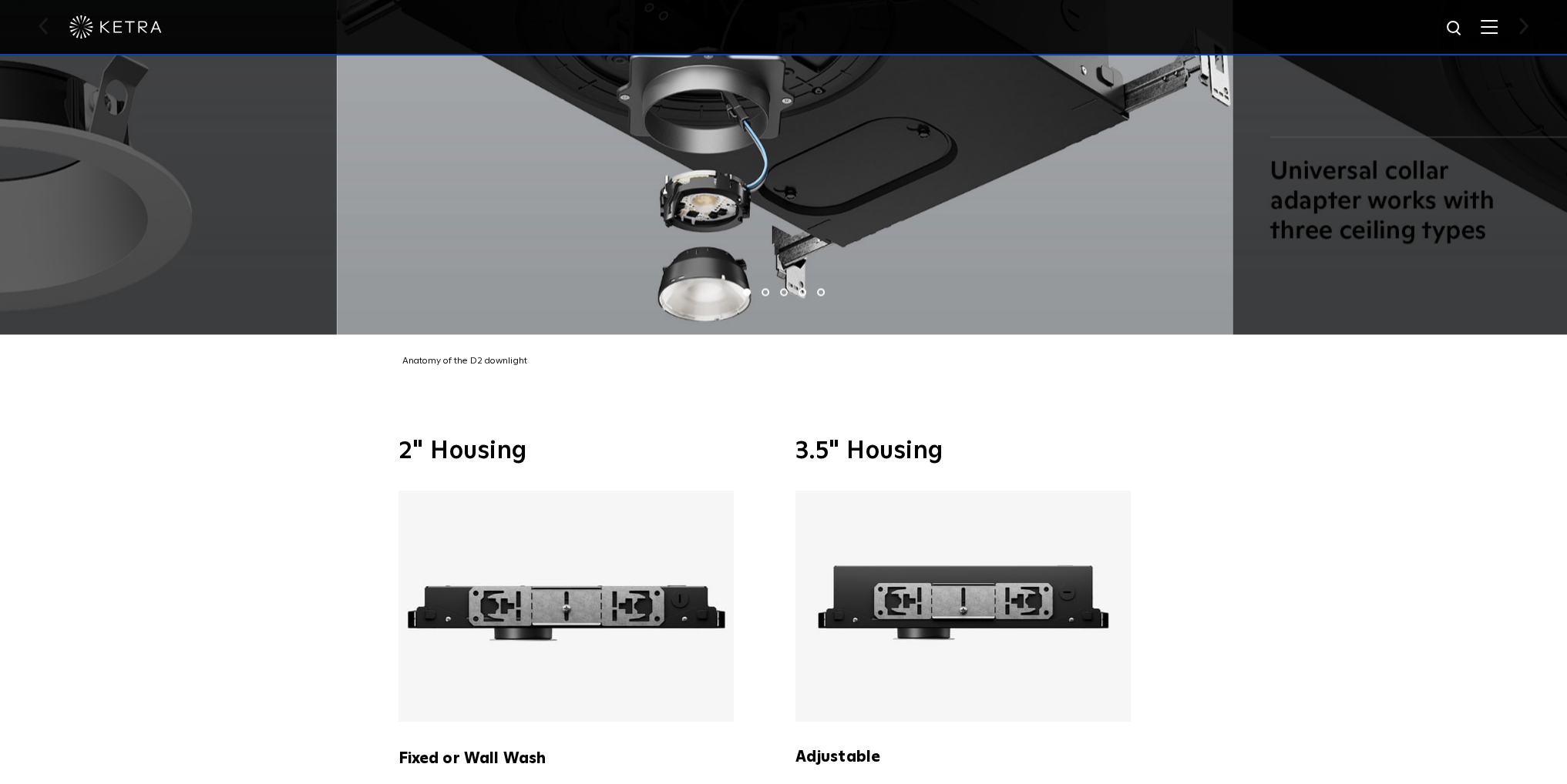
scroll to position [3383, 0]
